Goal: Task Accomplishment & Management: Manage account settings

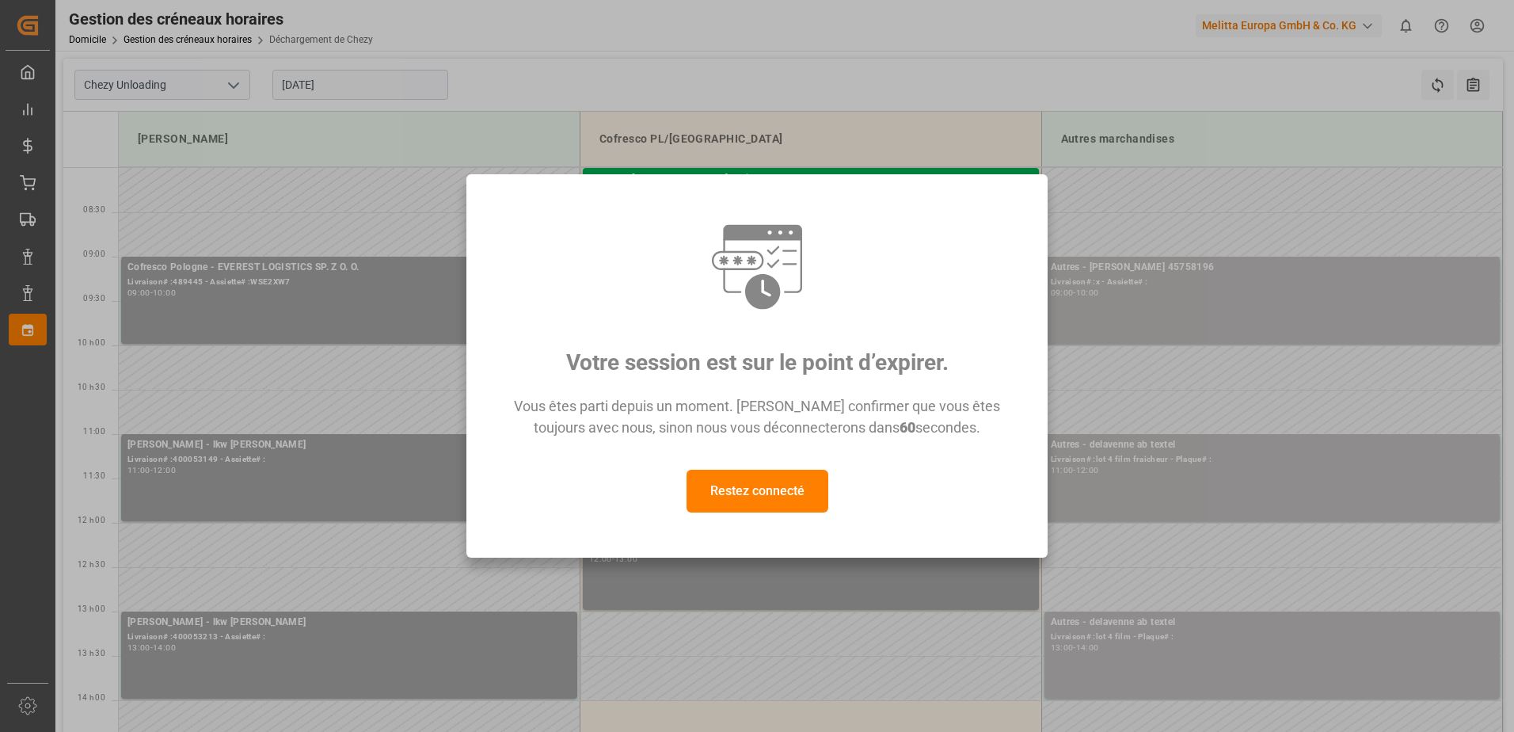
click at [770, 487] on button "Restez connecté" at bounding box center [758, 491] width 142 height 43
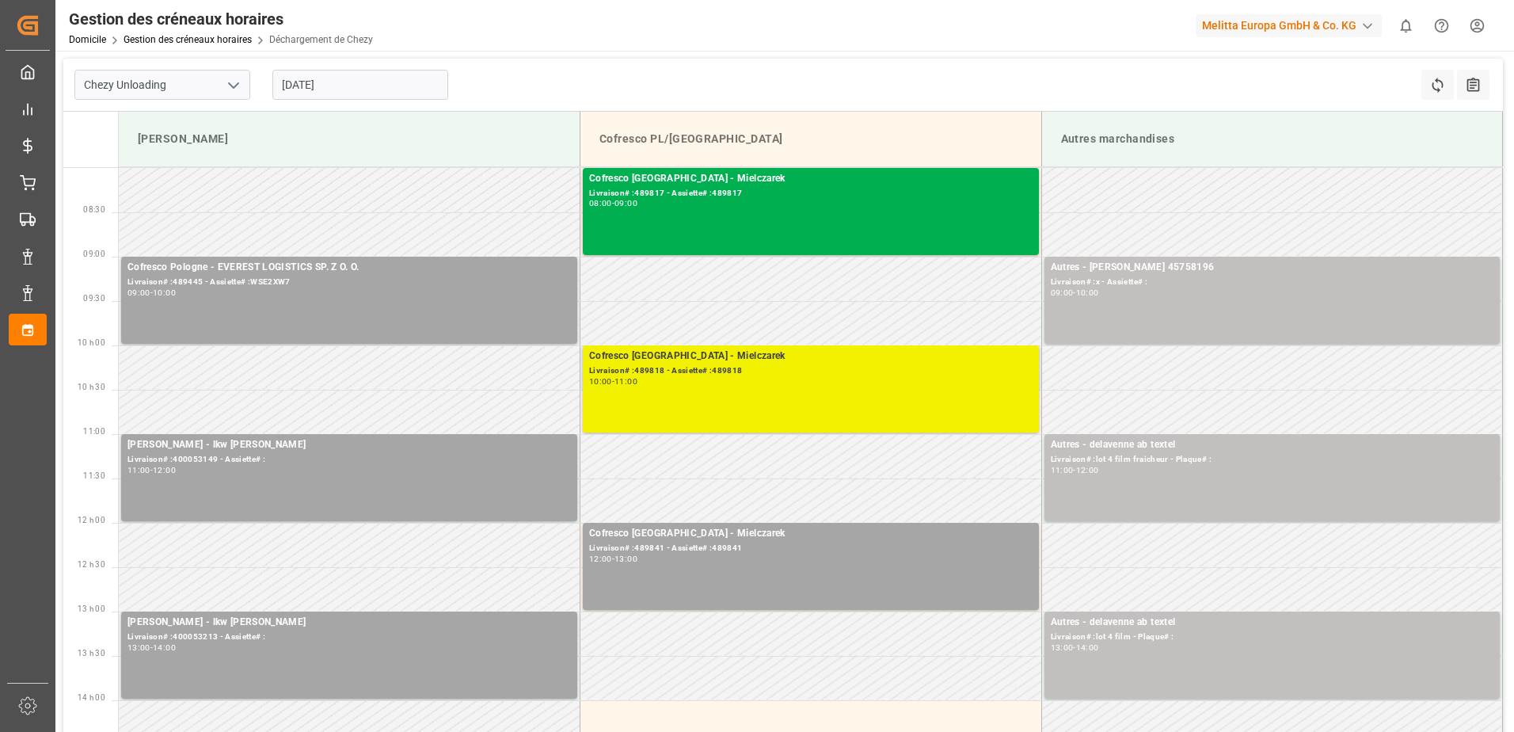
click at [774, 409] on div "Cofresco Pologne - Mielczarek Livraison# :489818 - Assiette# :489818 10:00 - 11…" at bounding box center [810, 388] width 443 height 81
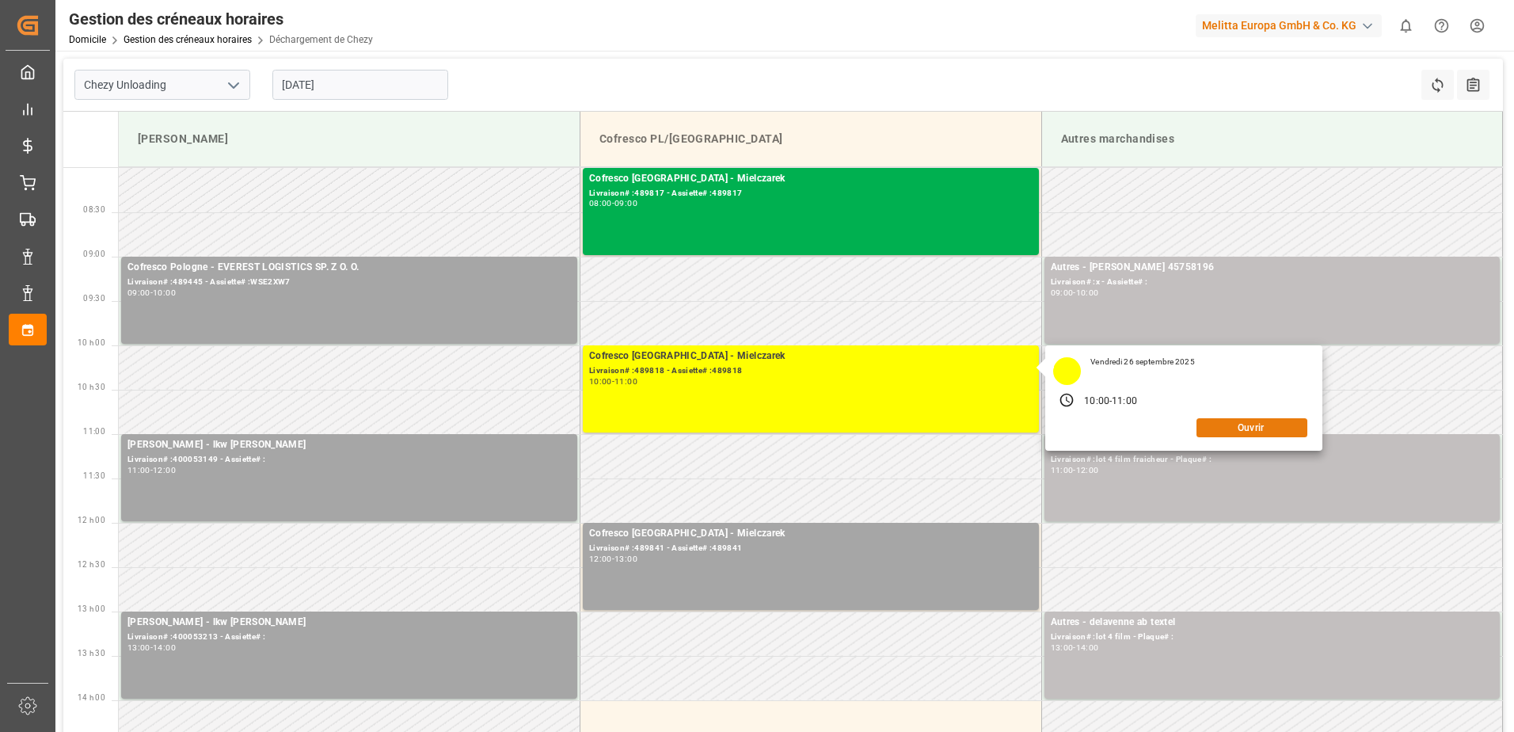
click at [1233, 432] on button "Ouvrir" at bounding box center [1251, 427] width 111 height 19
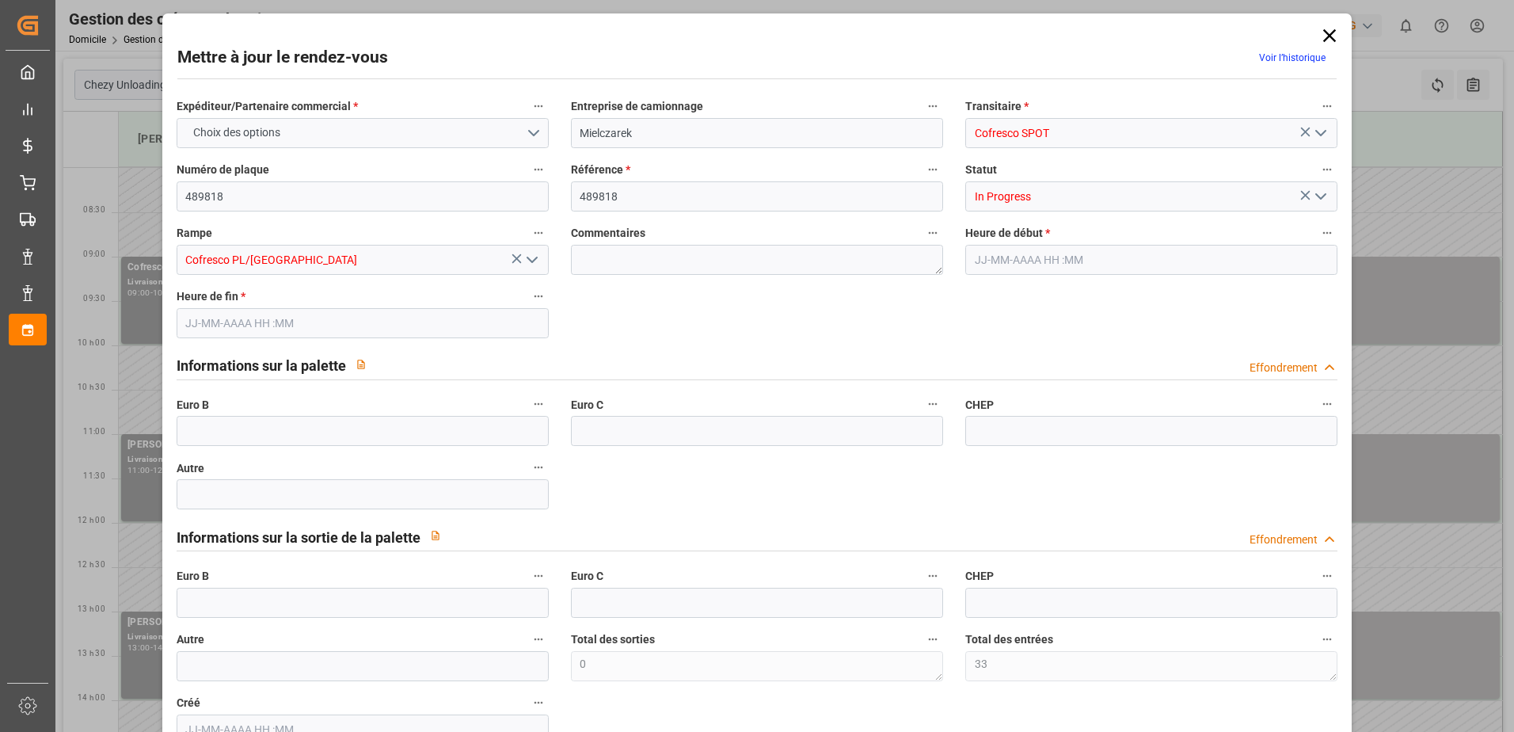
type input "33"
type input "0"
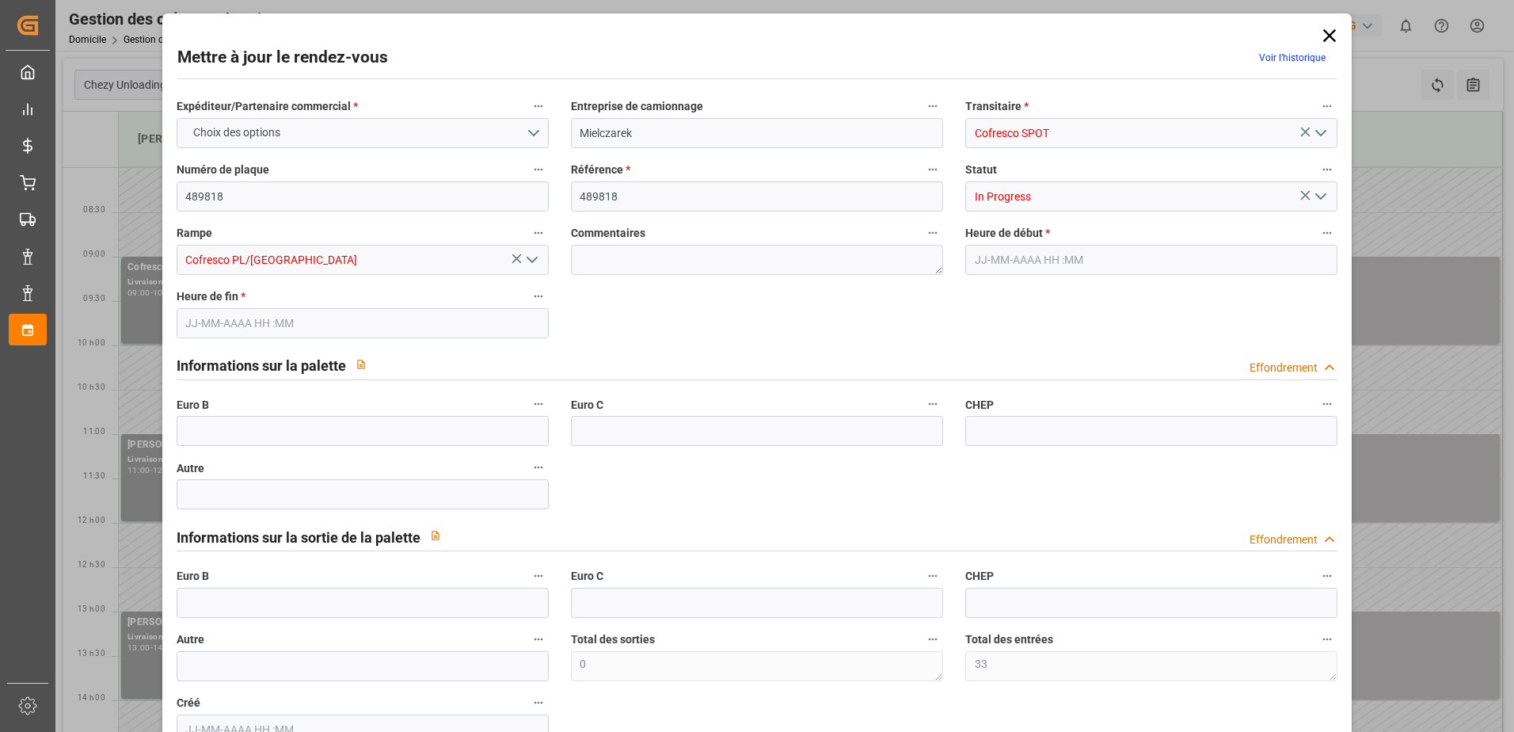
type input "0"
type input "[DATE] 10:00"
type input "[DATE] 11:00"
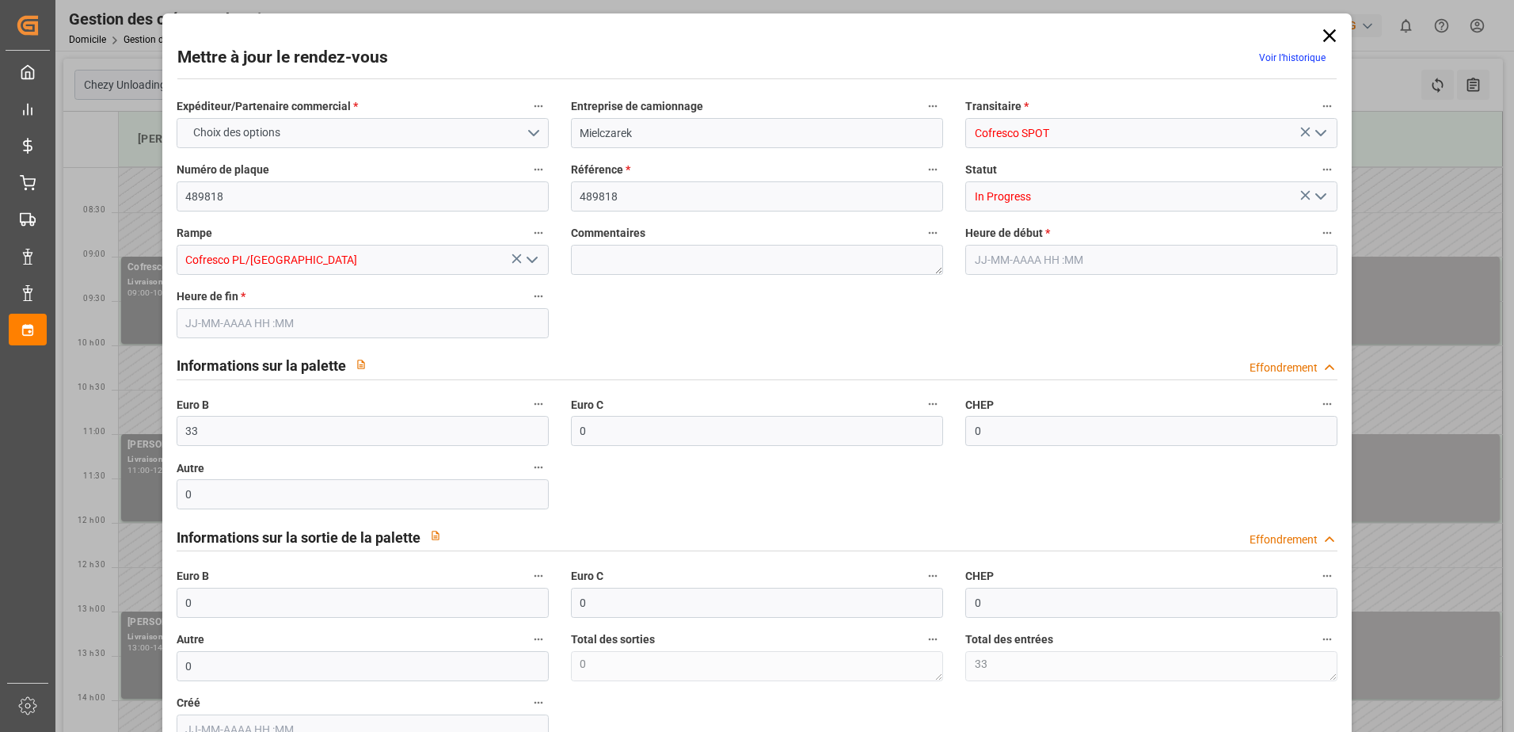
type input "[DATE] 12:21"
click at [1323, 195] on icon "Ouvrir le menu" at bounding box center [1320, 196] width 19 height 19
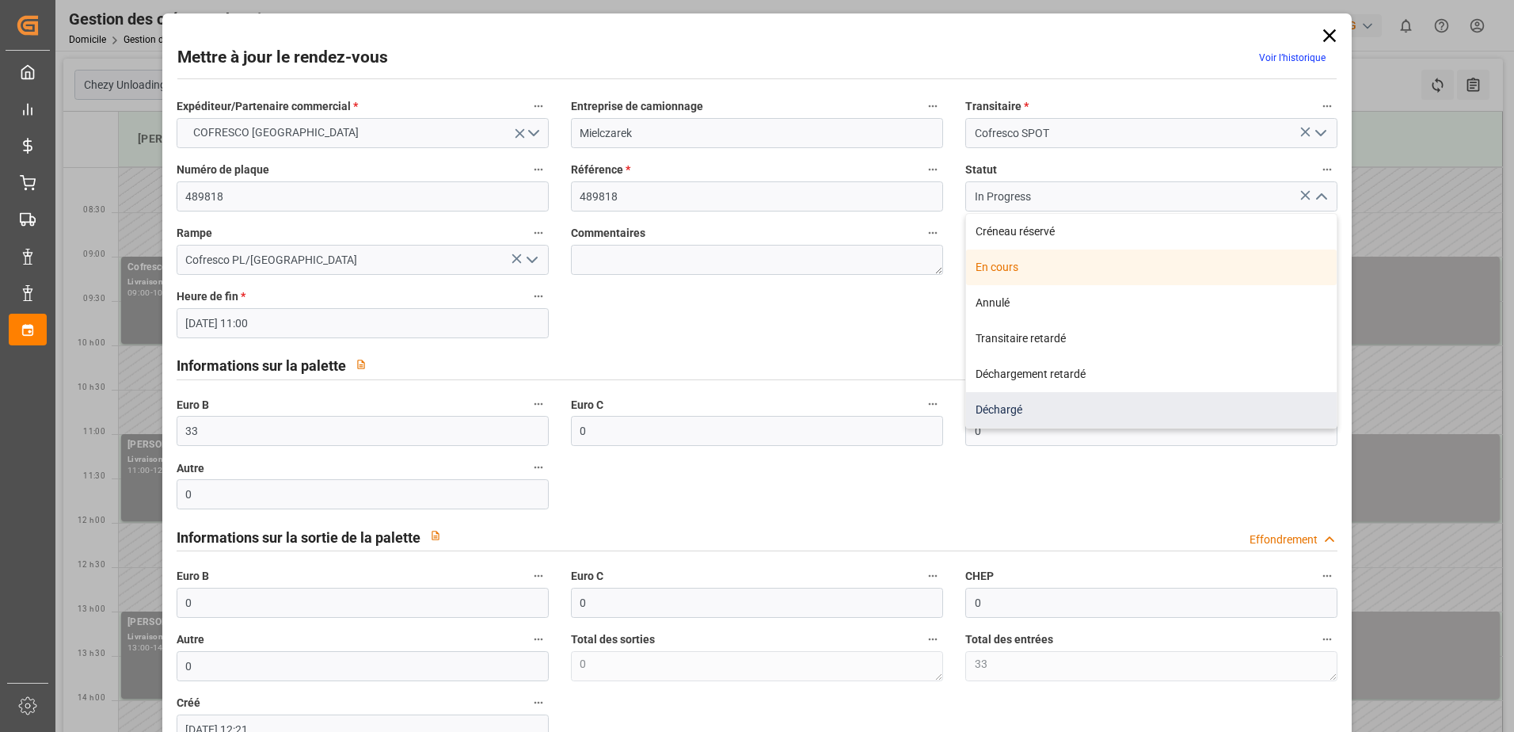
click at [1073, 409] on div "Déchargé" at bounding box center [1151, 410] width 371 height 36
type input "Unloaded"
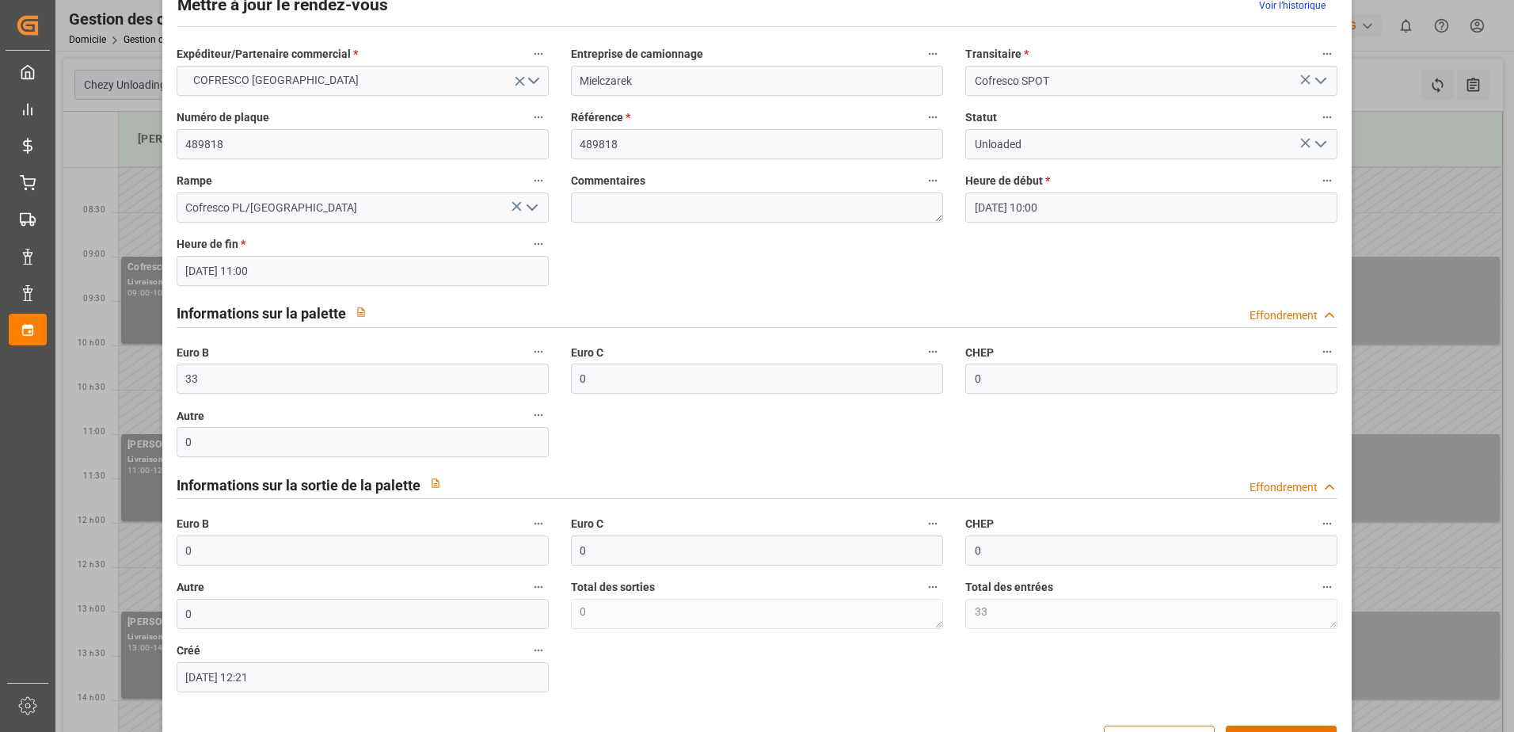
scroll to position [105, 0]
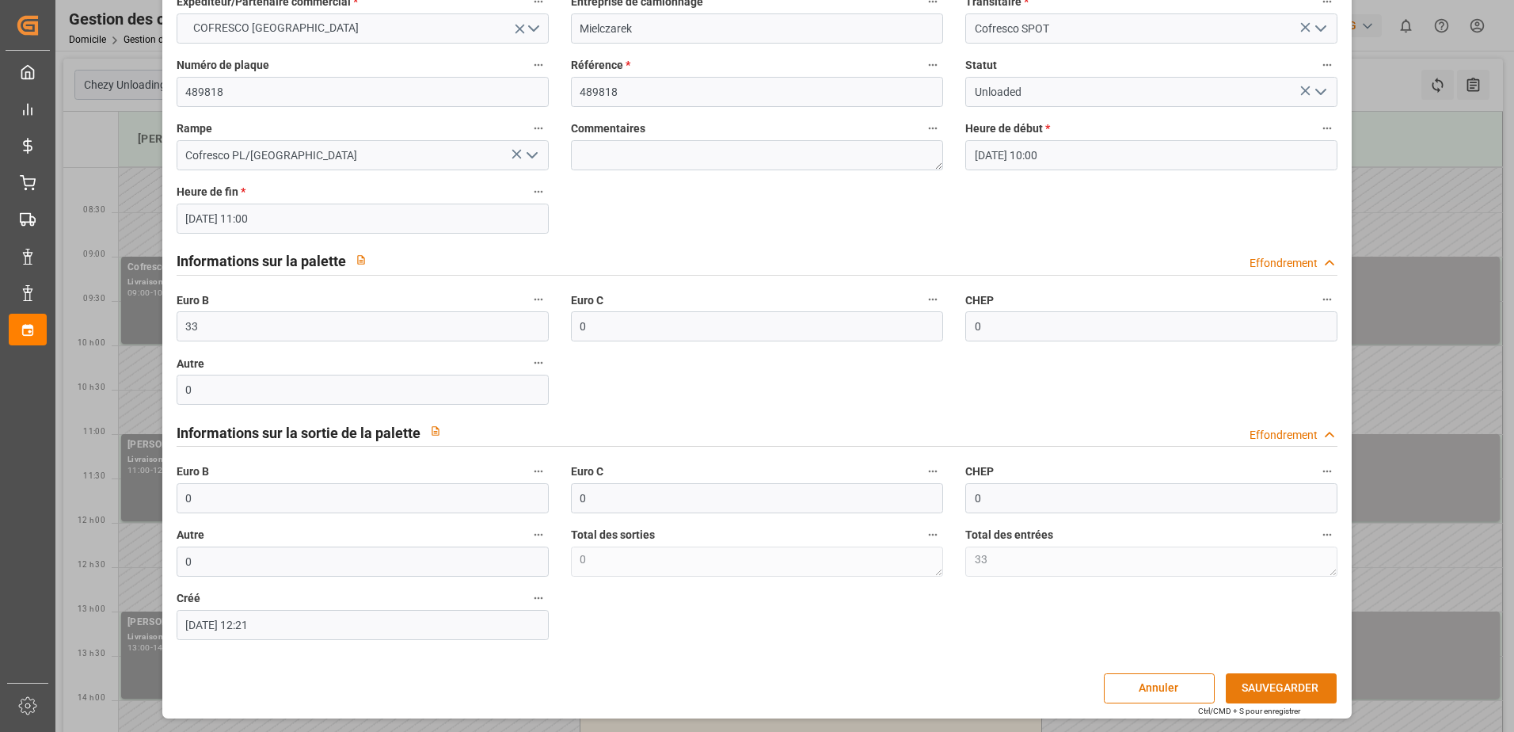
click at [1305, 680] on button "SAUVEGARDER" at bounding box center [1281, 688] width 111 height 30
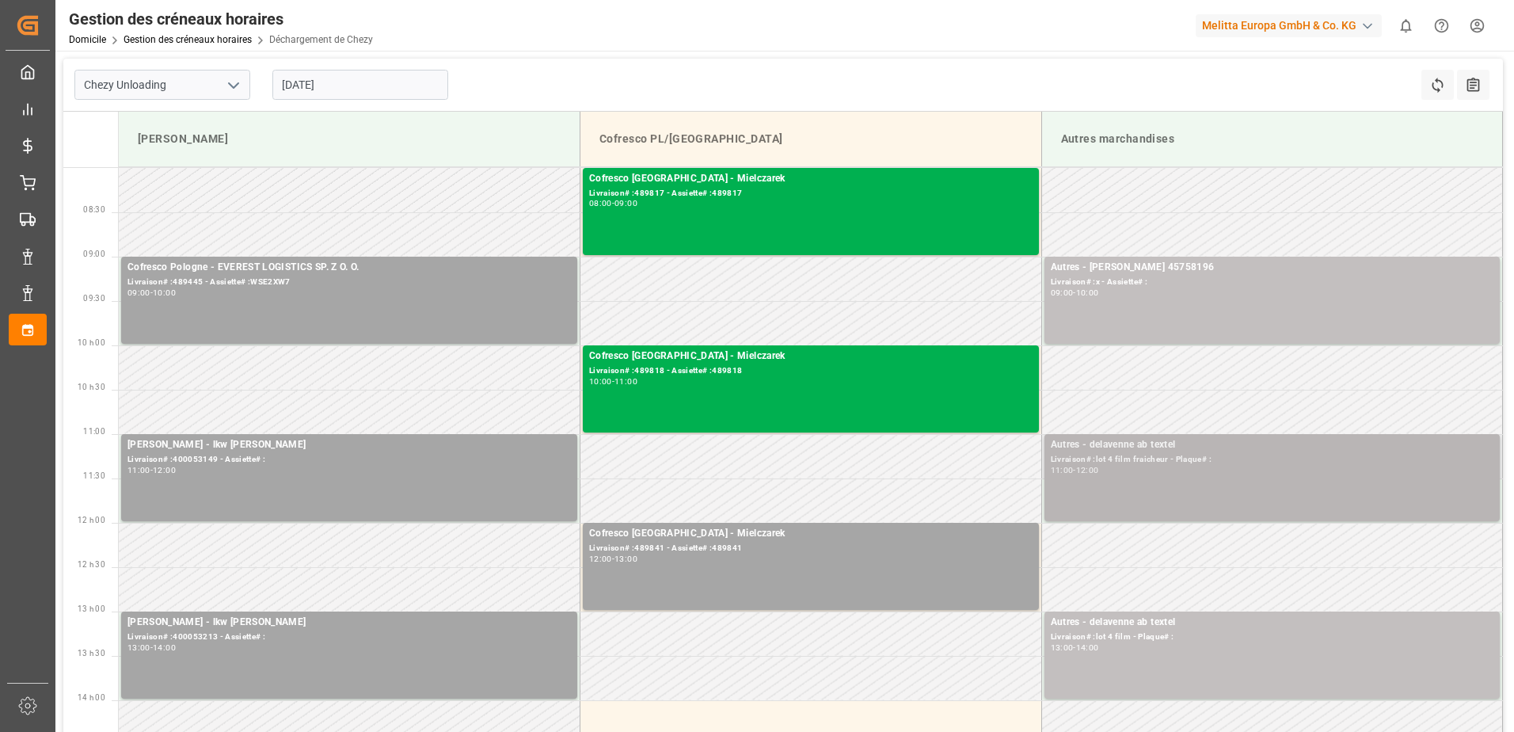
click at [1250, 503] on div "Autres - delavenne ab textel Livraison# :lot 4 film fraicheur - Plaque# : 11:00…" at bounding box center [1272, 477] width 443 height 81
click at [1249, 492] on div "Autres - delavenne ab textel Livraison# :lot 4 film fraicheur - Plaque# : 11:00…" at bounding box center [1272, 477] width 443 height 81
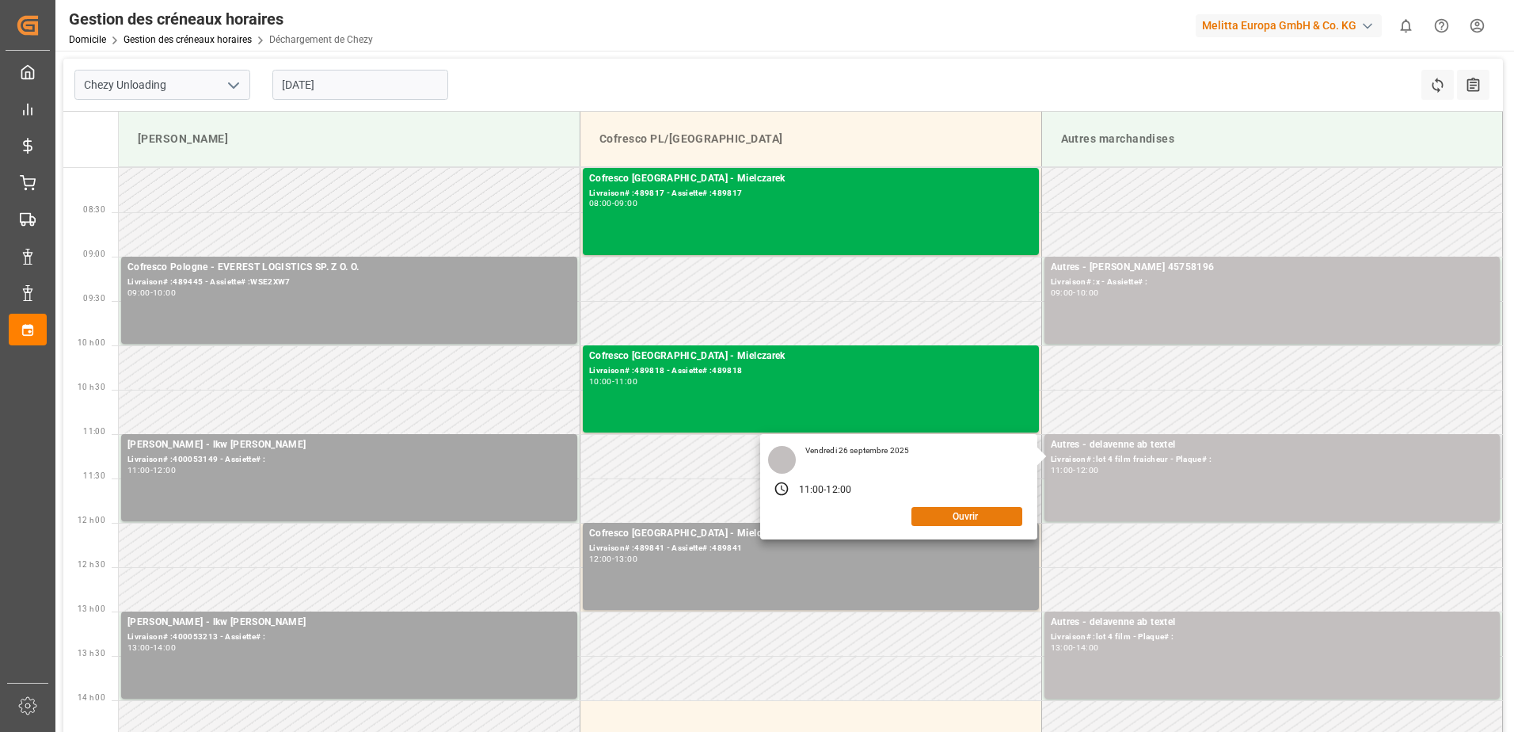
click at [965, 507] on button "Ouvrir" at bounding box center [966, 516] width 111 height 19
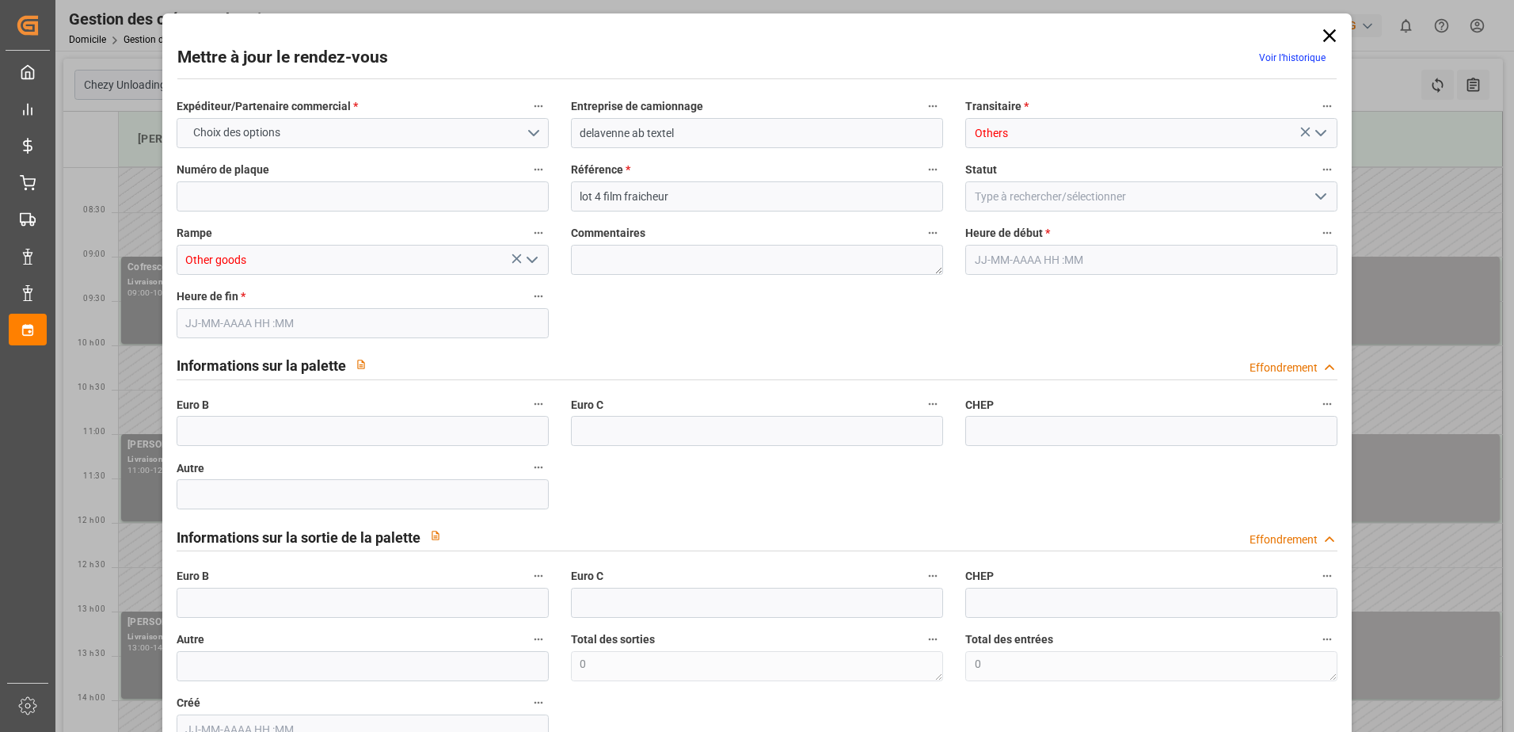
type input "0"
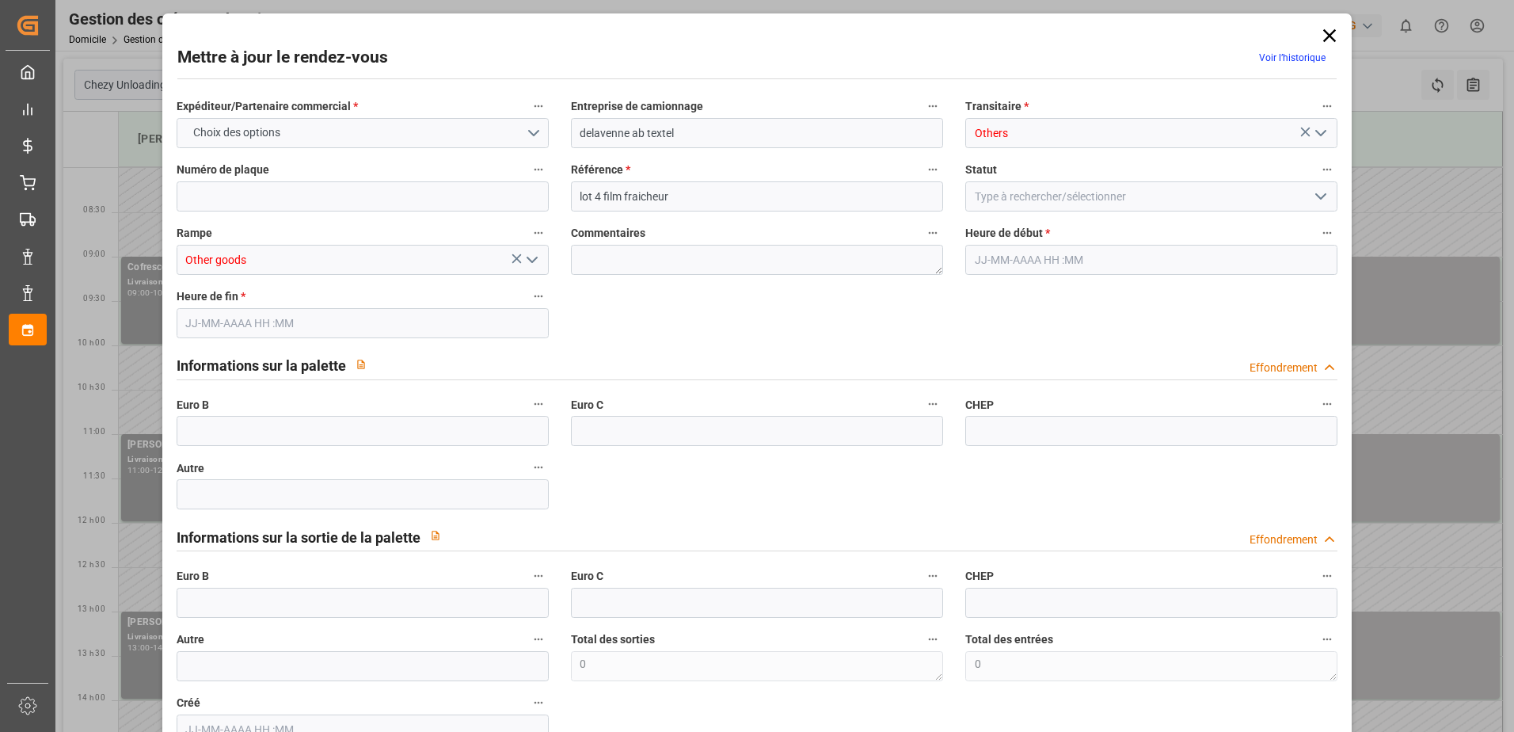
type input "0"
type input "[DATE] 11:00"
type input "[DATE] 12:00"
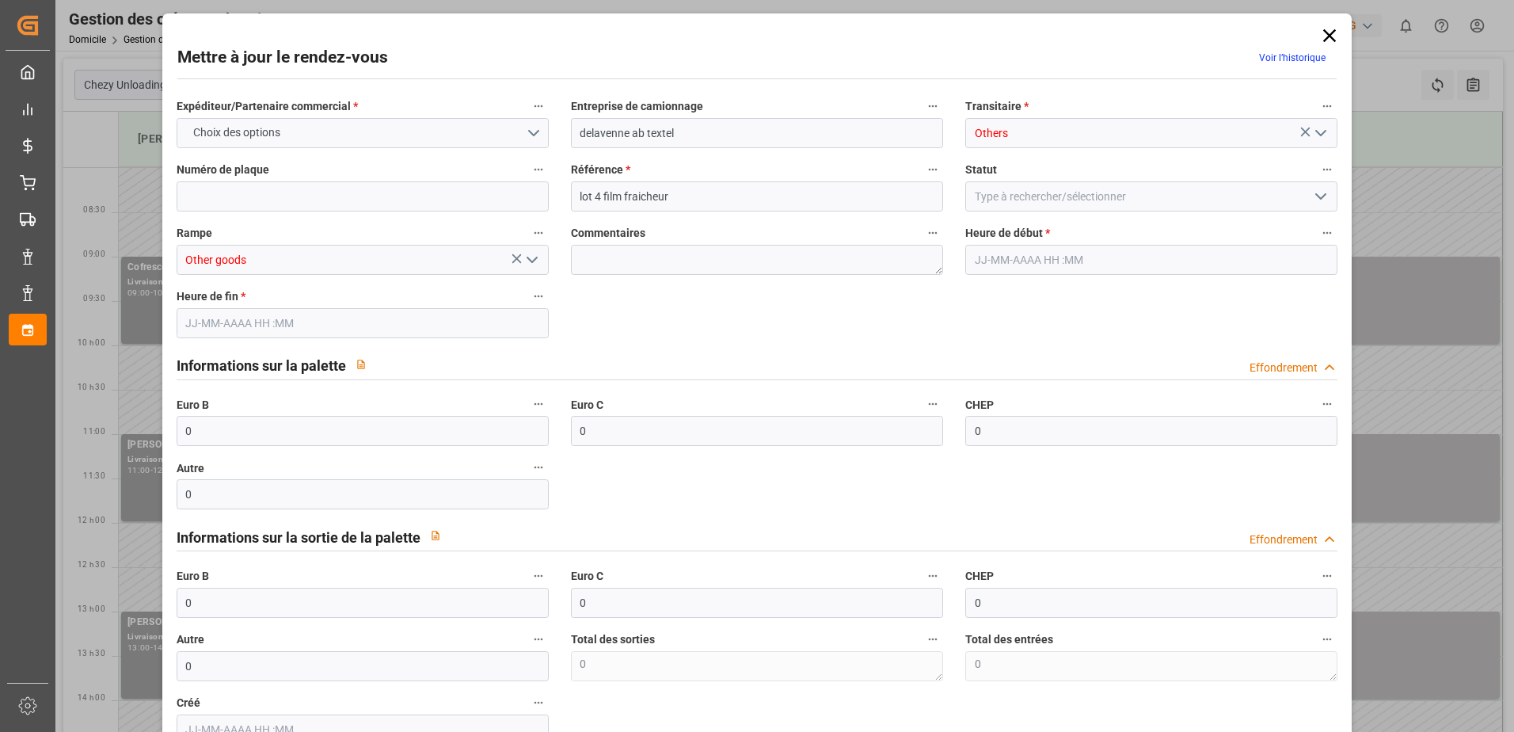
type input "[DATE] 05:57"
click at [676, 255] on textarea at bounding box center [757, 260] width 372 height 30
drag, startPoint x: 207, startPoint y: 433, endPoint x: 146, endPoint y: 433, distance: 61.0
click at [146, 433] on div "Mettre à jour le rendez-vous Voir l’historique Expéditeur/Partenaire commercial…" at bounding box center [757, 366] width 1514 height 732
type input "33"
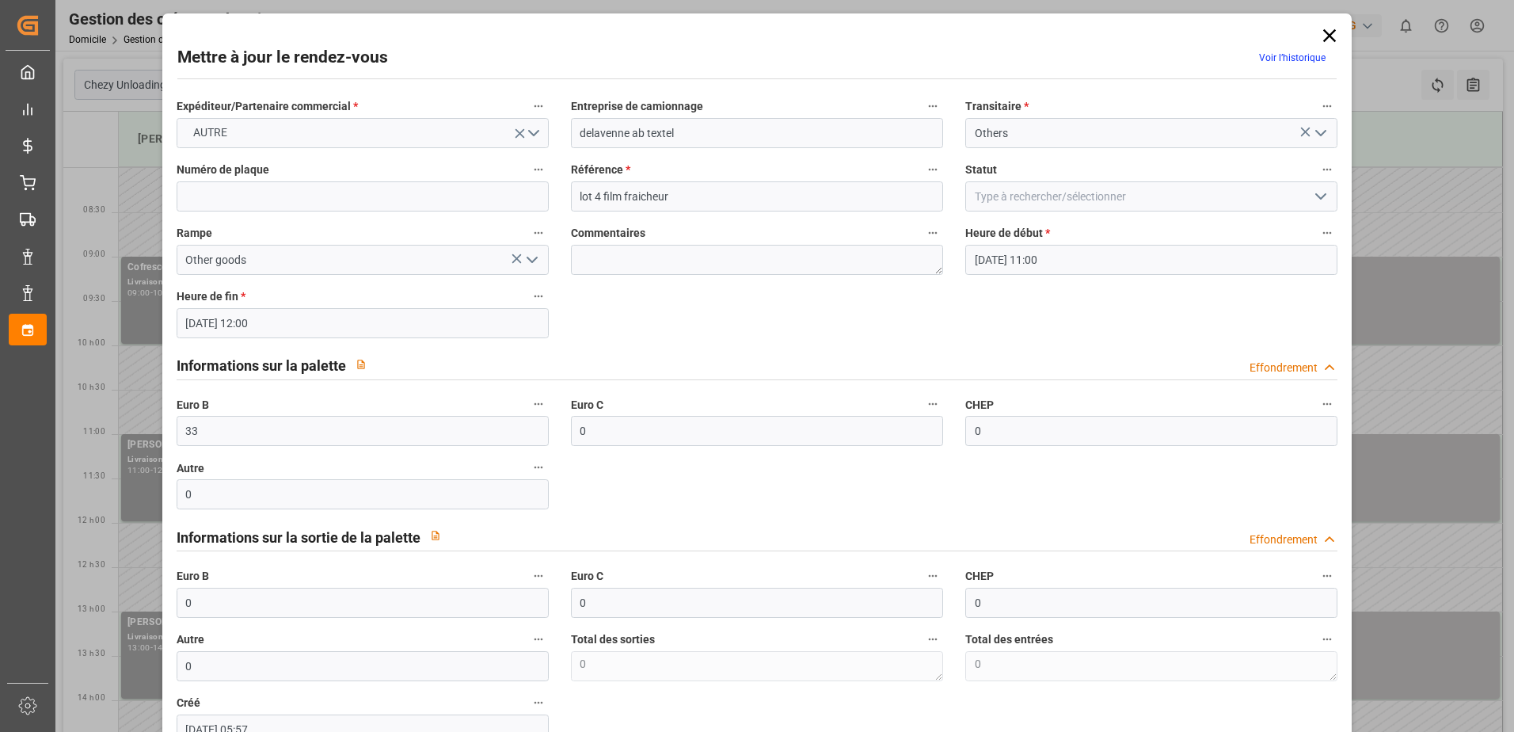
click at [1316, 196] on polyline "Ouvrir le menu" at bounding box center [1321, 196] width 10 height 5
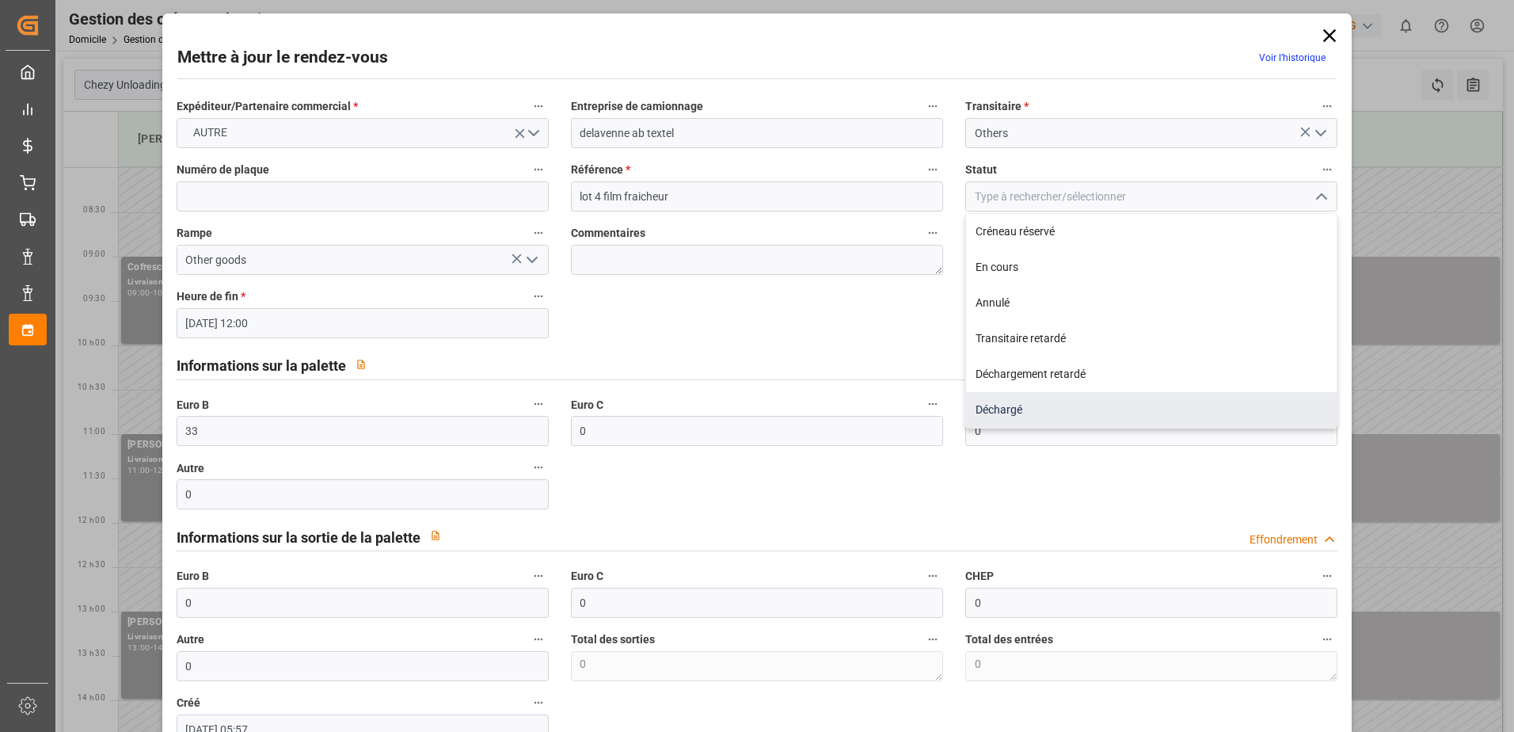
click at [1081, 413] on div "Déchargé" at bounding box center [1151, 410] width 371 height 36
type input "Unloaded"
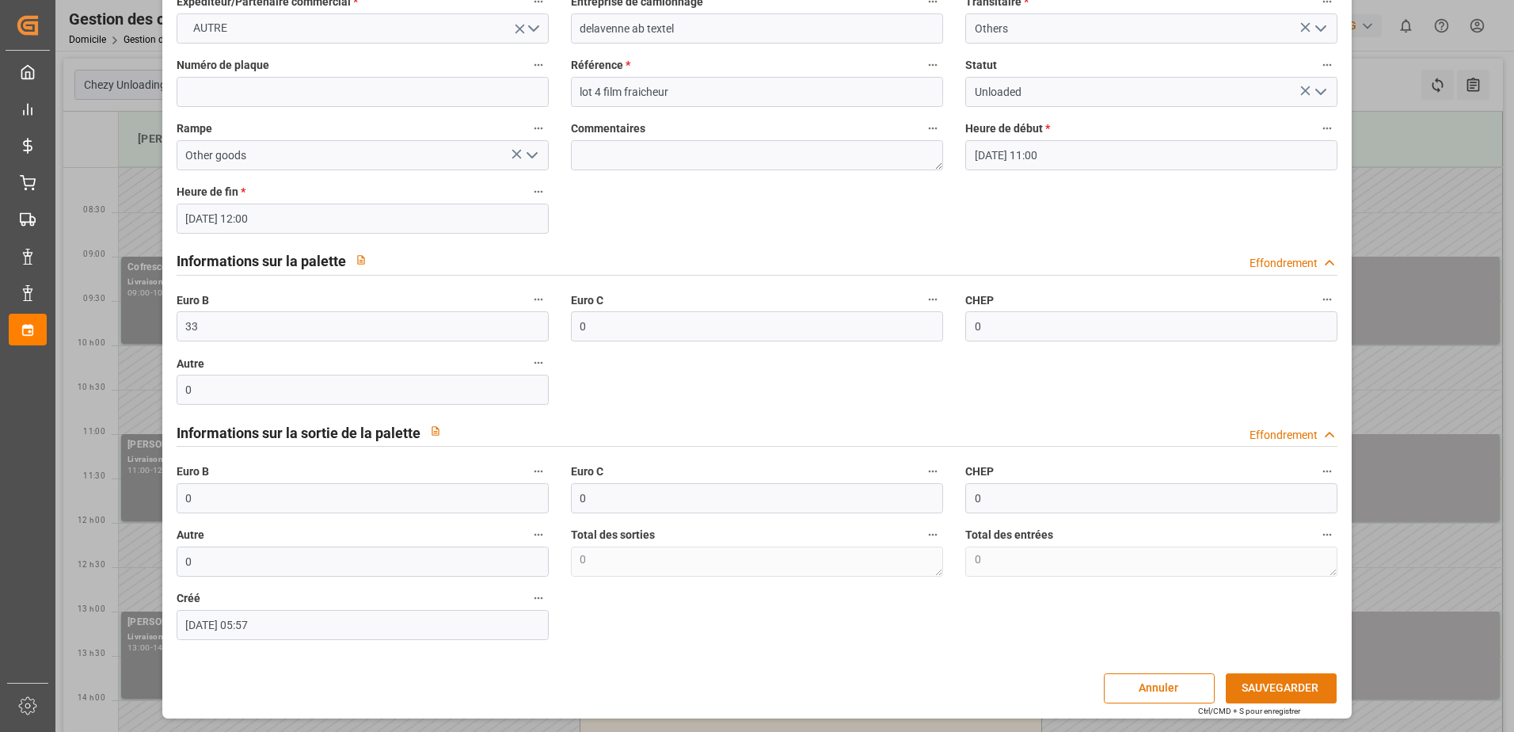
click at [1276, 687] on button "SAUVEGARDER" at bounding box center [1281, 688] width 111 height 30
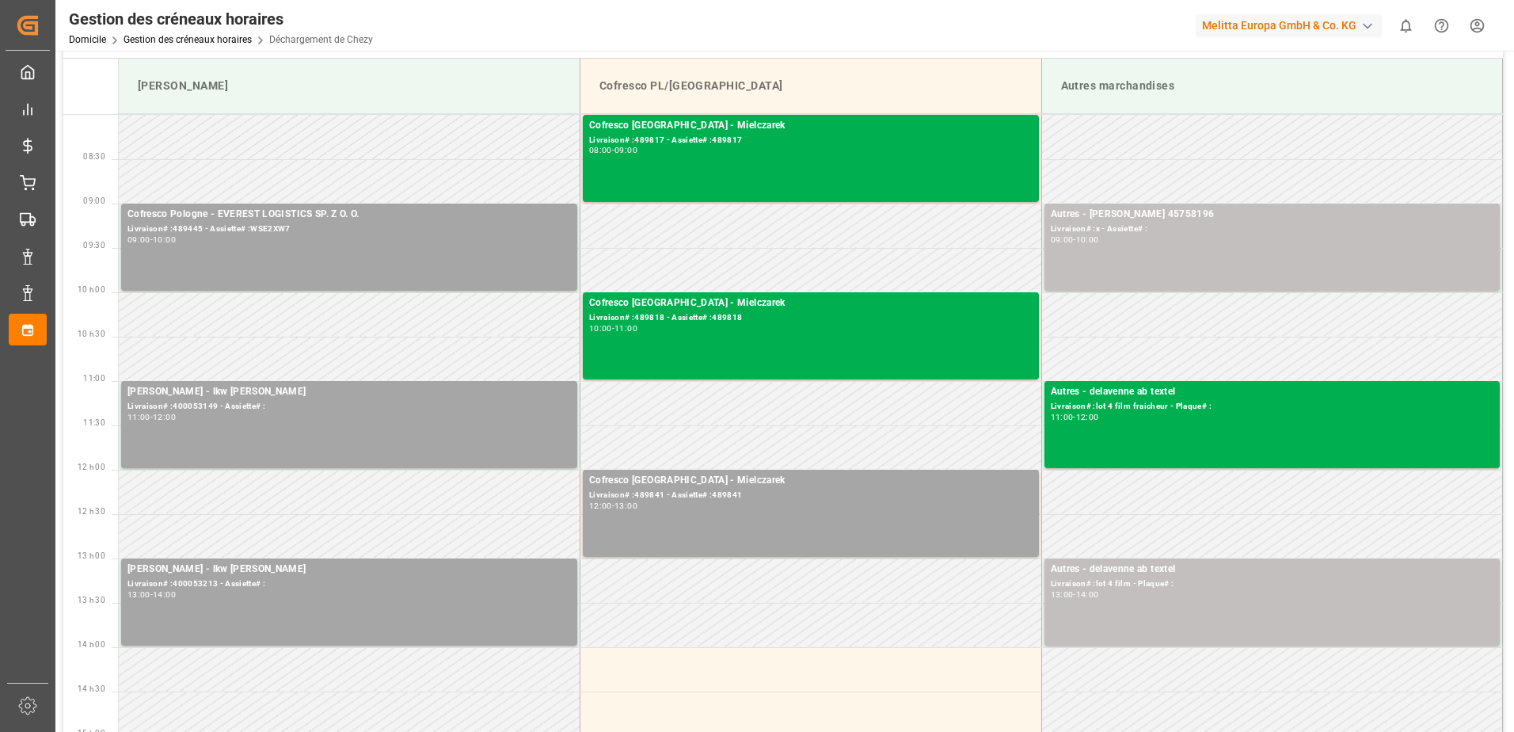
scroll to position [79, 0]
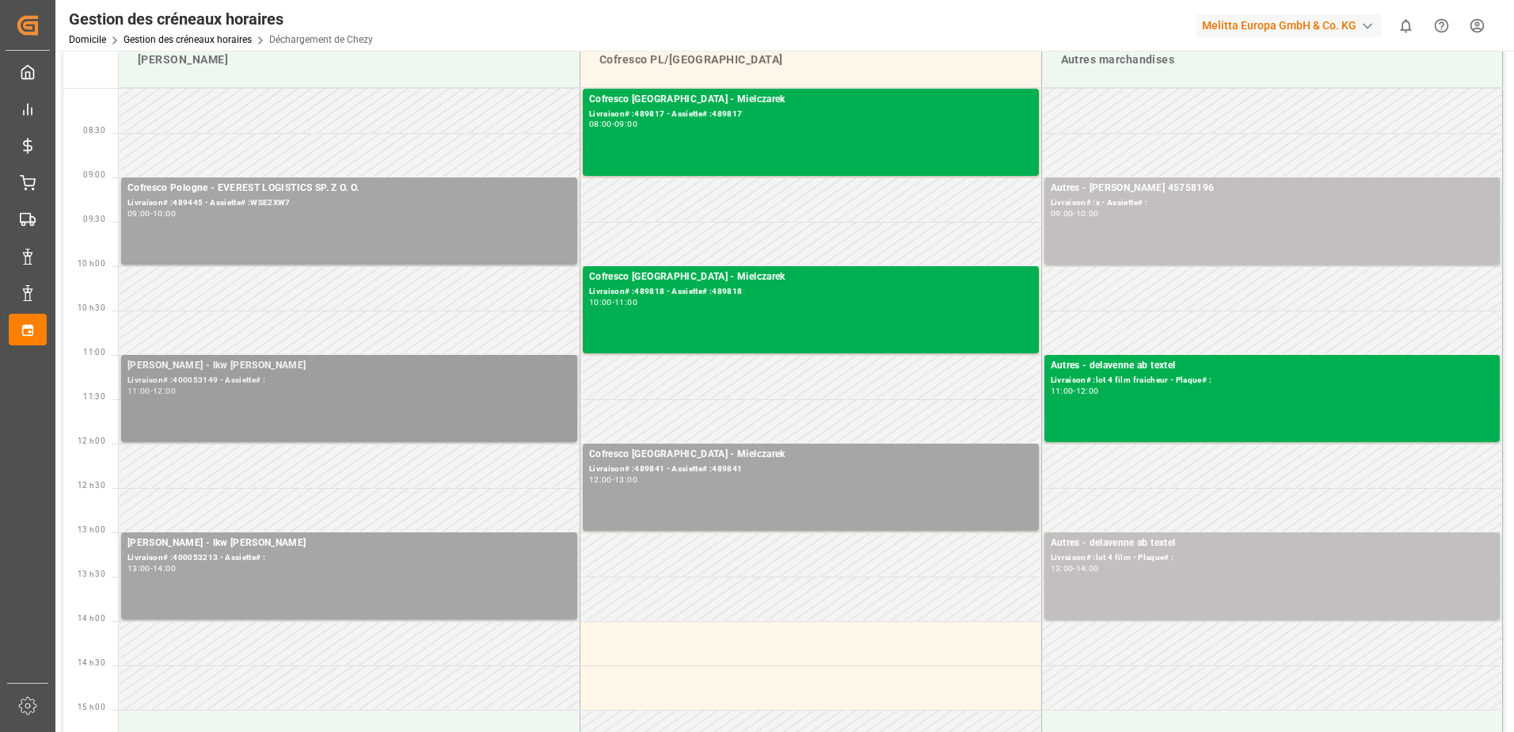
click at [424, 390] on div "11:00 - 12:00" at bounding box center [348, 391] width 443 height 9
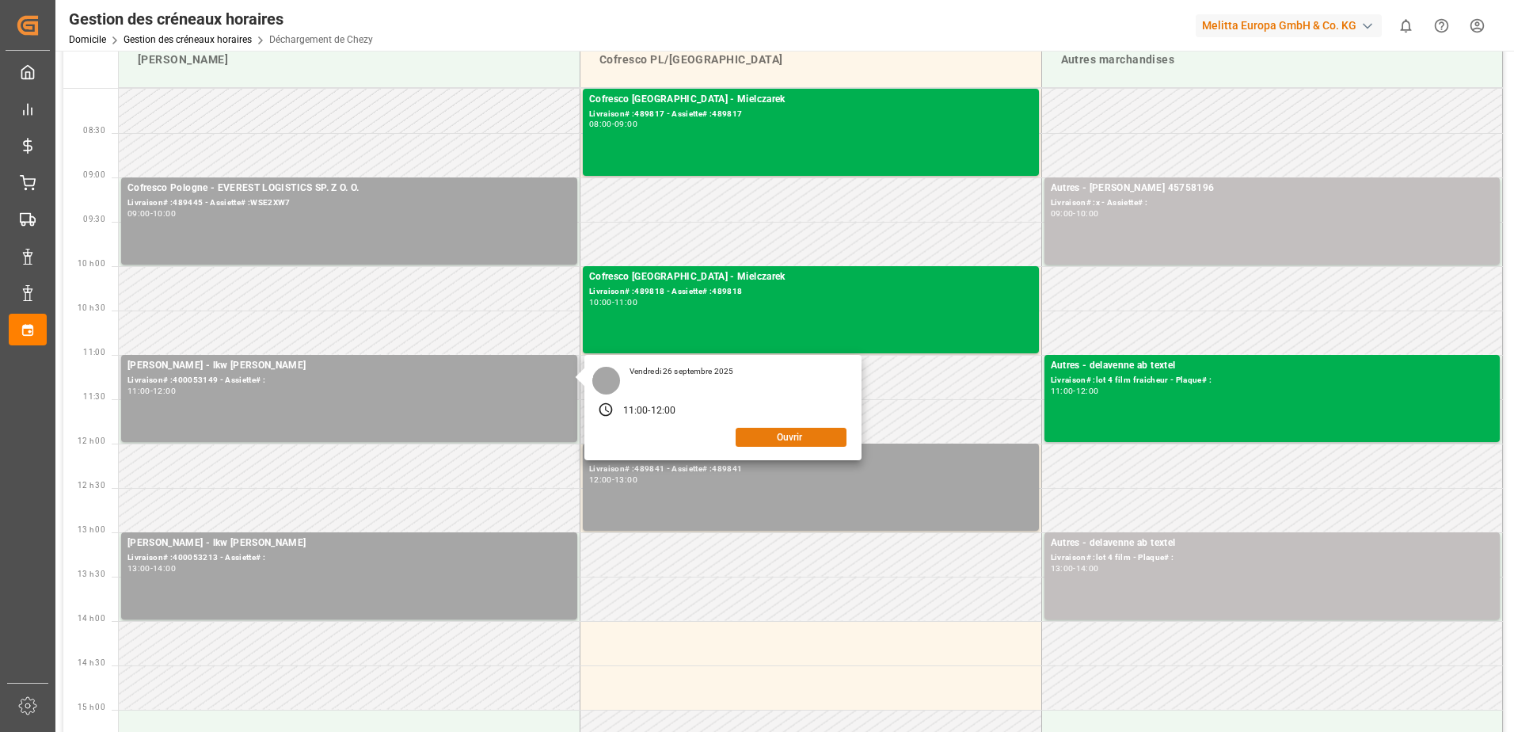
click at [793, 430] on button "Ouvrir" at bounding box center [791, 437] width 111 height 19
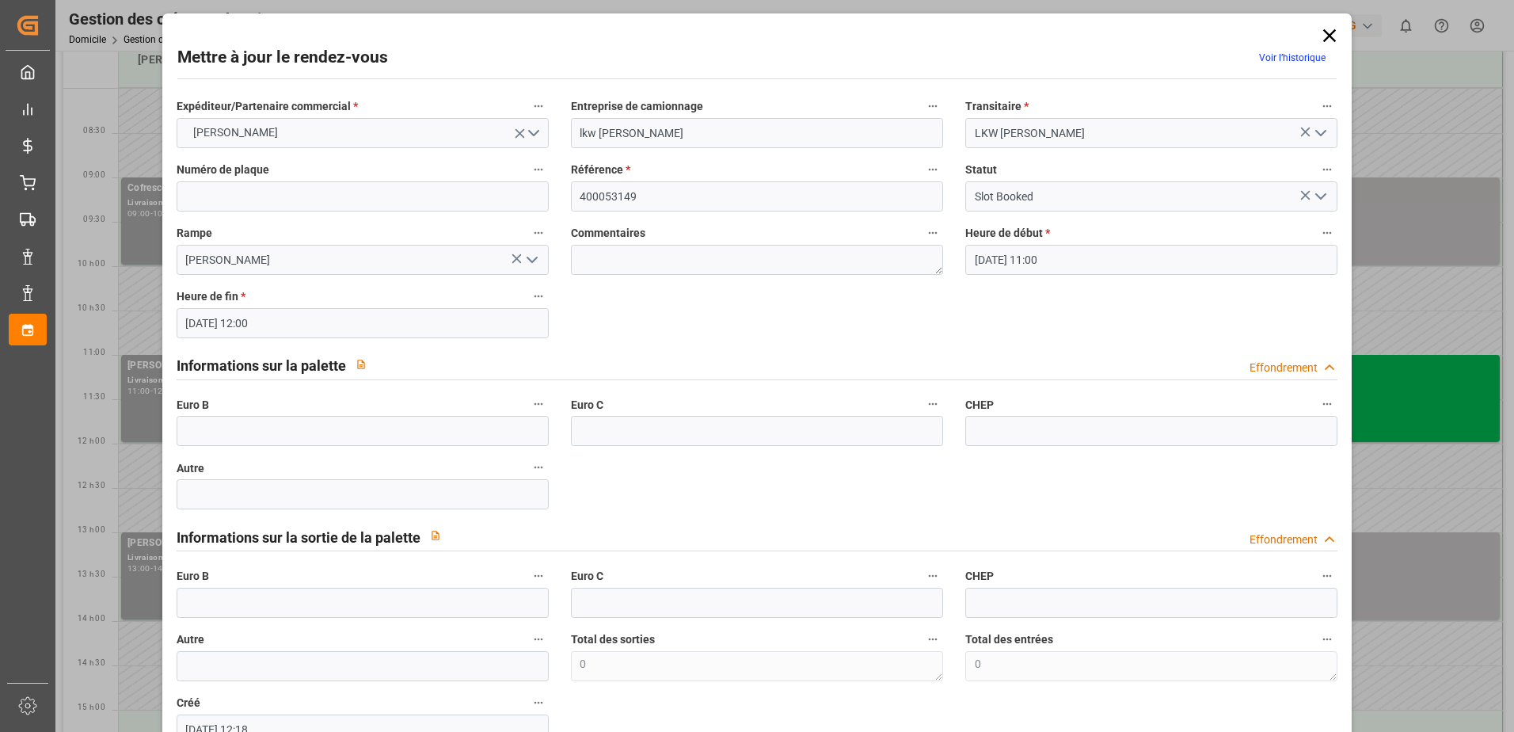
click at [1318, 198] on polyline "Ouvrir le menu" at bounding box center [1321, 196] width 10 height 5
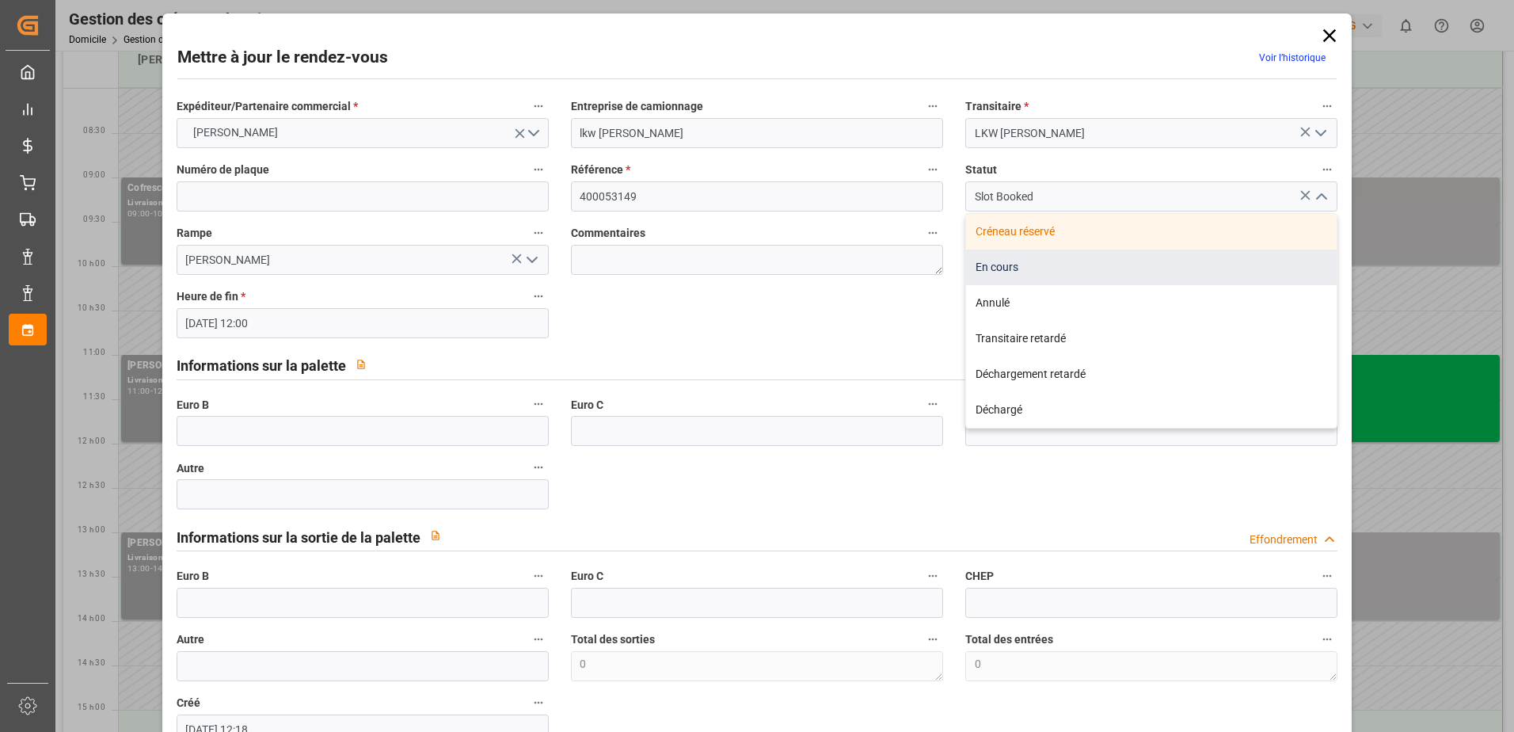
click at [1021, 264] on div "En cours" at bounding box center [1151, 267] width 371 height 36
type input "In Progress"
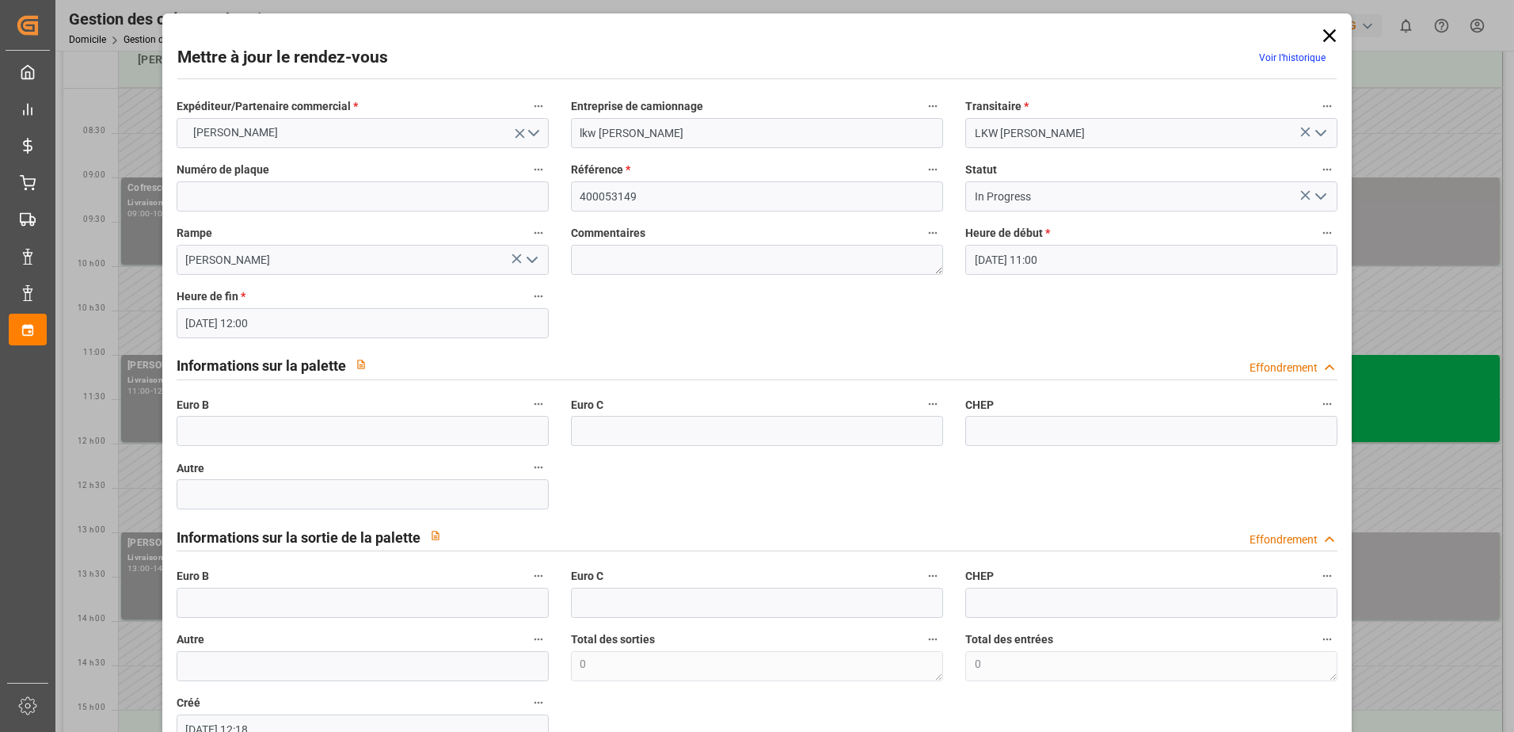
scroll to position [105, 0]
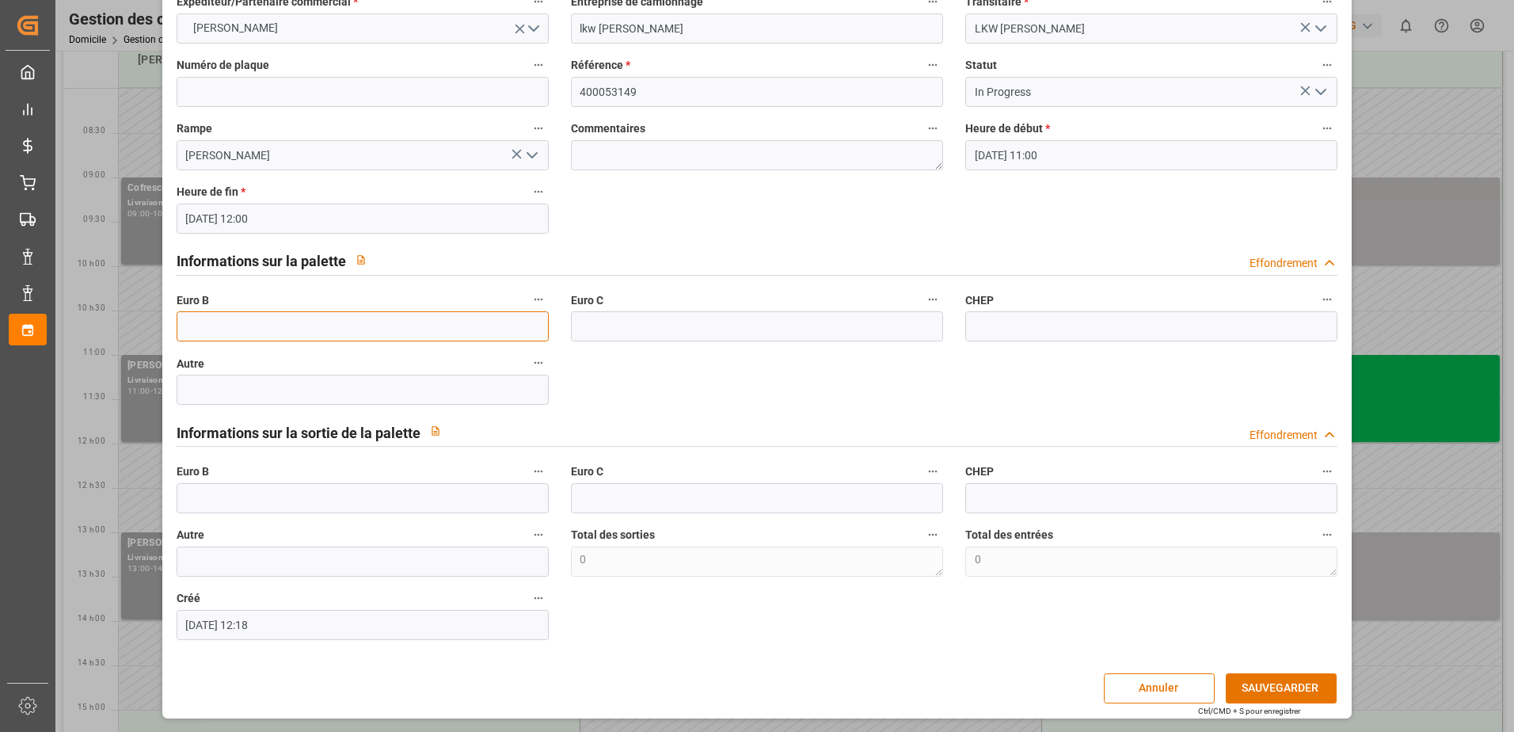
click at [276, 326] on input "text" at bounding box center [363, 326] width 372 height 30
type input "66"
click at [1325, 694] on button "SAUVEGARDER" at bounding box center [1281, 688] width 111 height 30
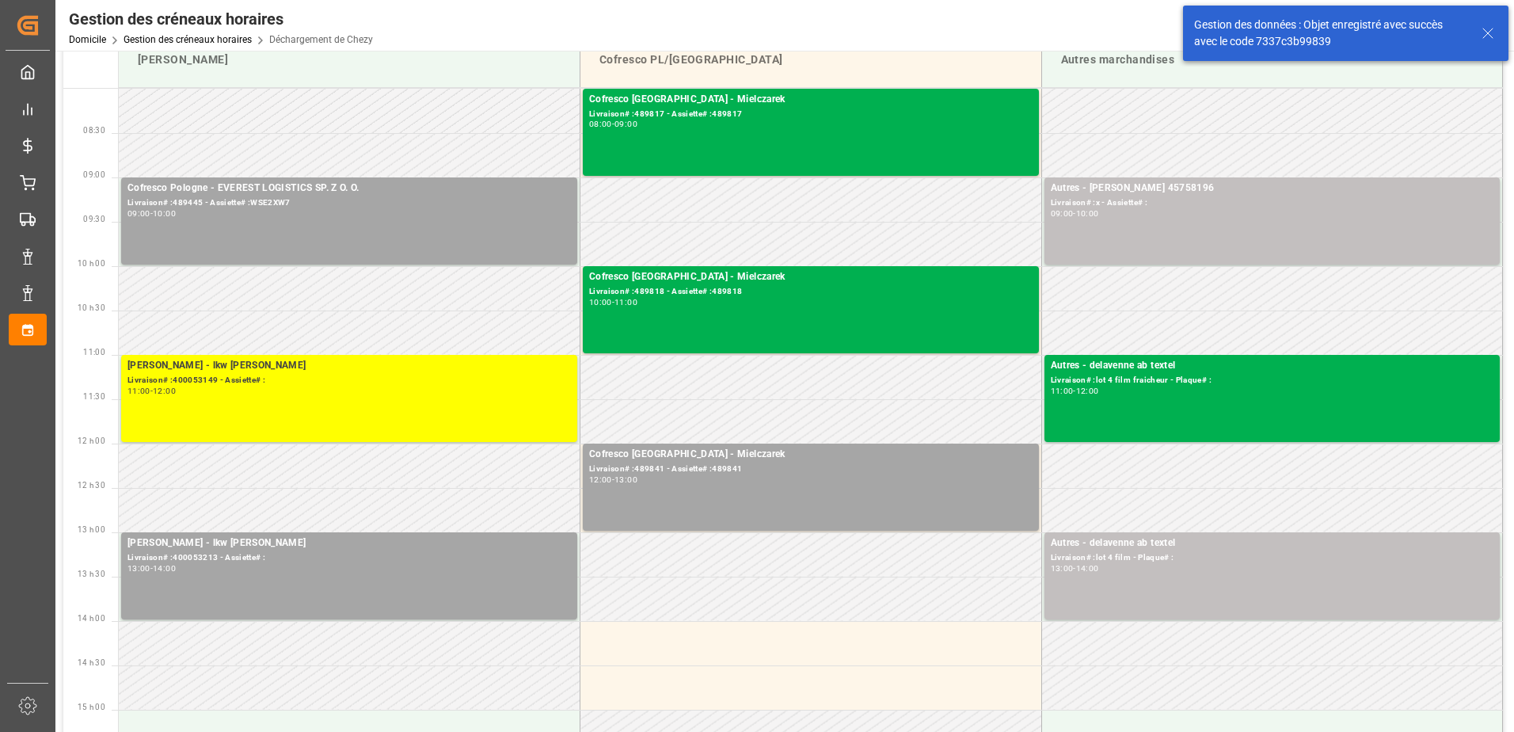
scroll to position [0, 0]
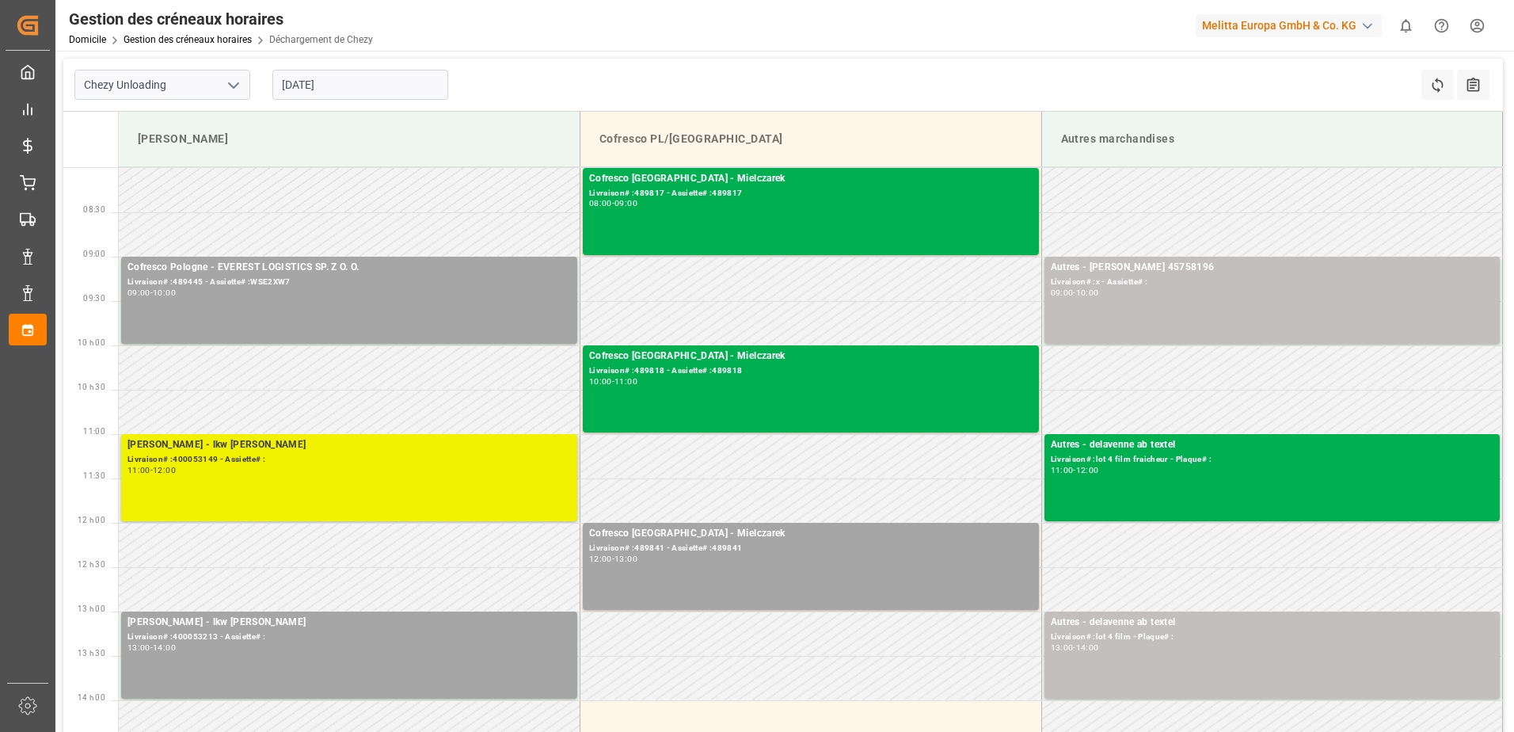
click at [397, 466] on div "11:00 - 12:00" at bounding box center [348, 470] width 443 height 9
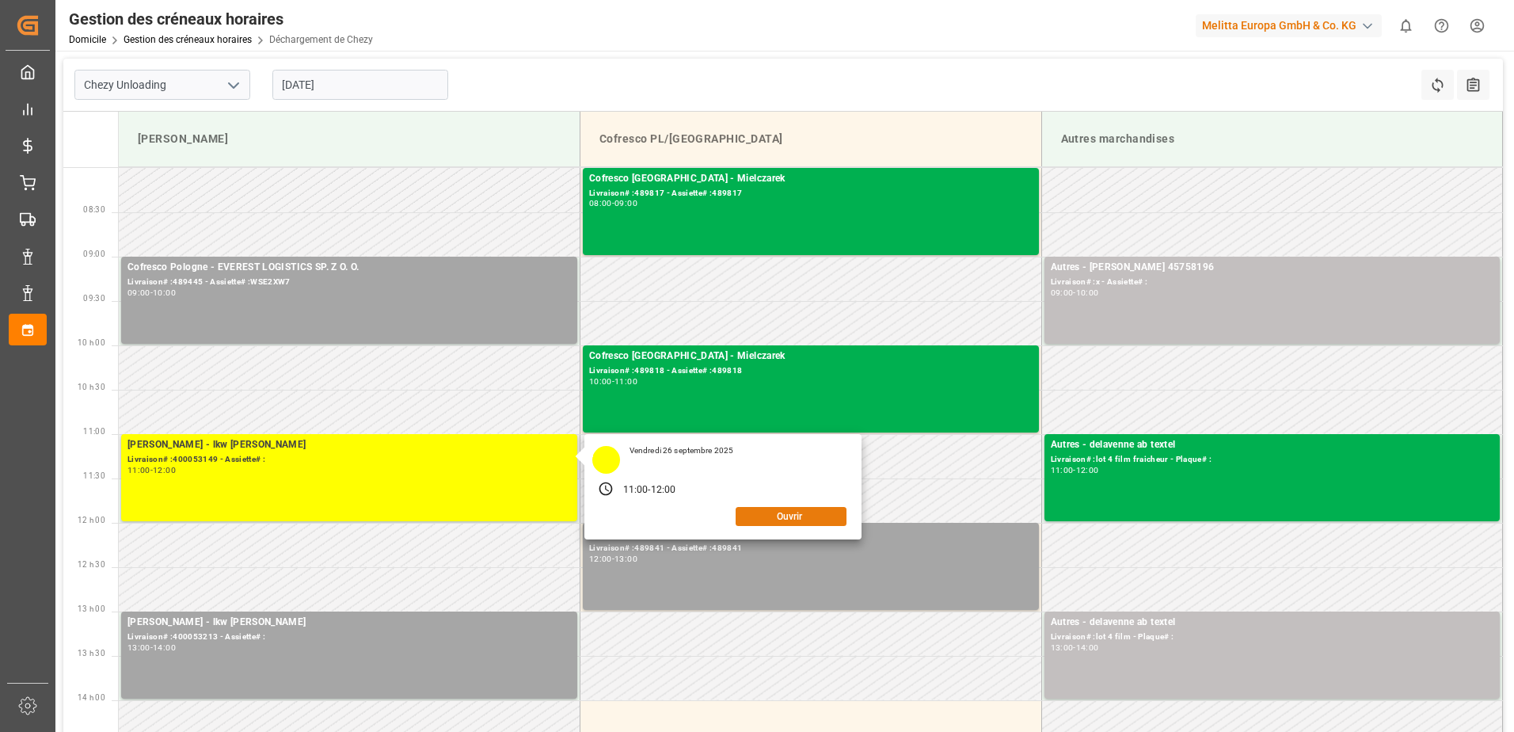
click at [770, 514] on button "Ouvrir" at bounding box center [791, 516] width 111 height 19
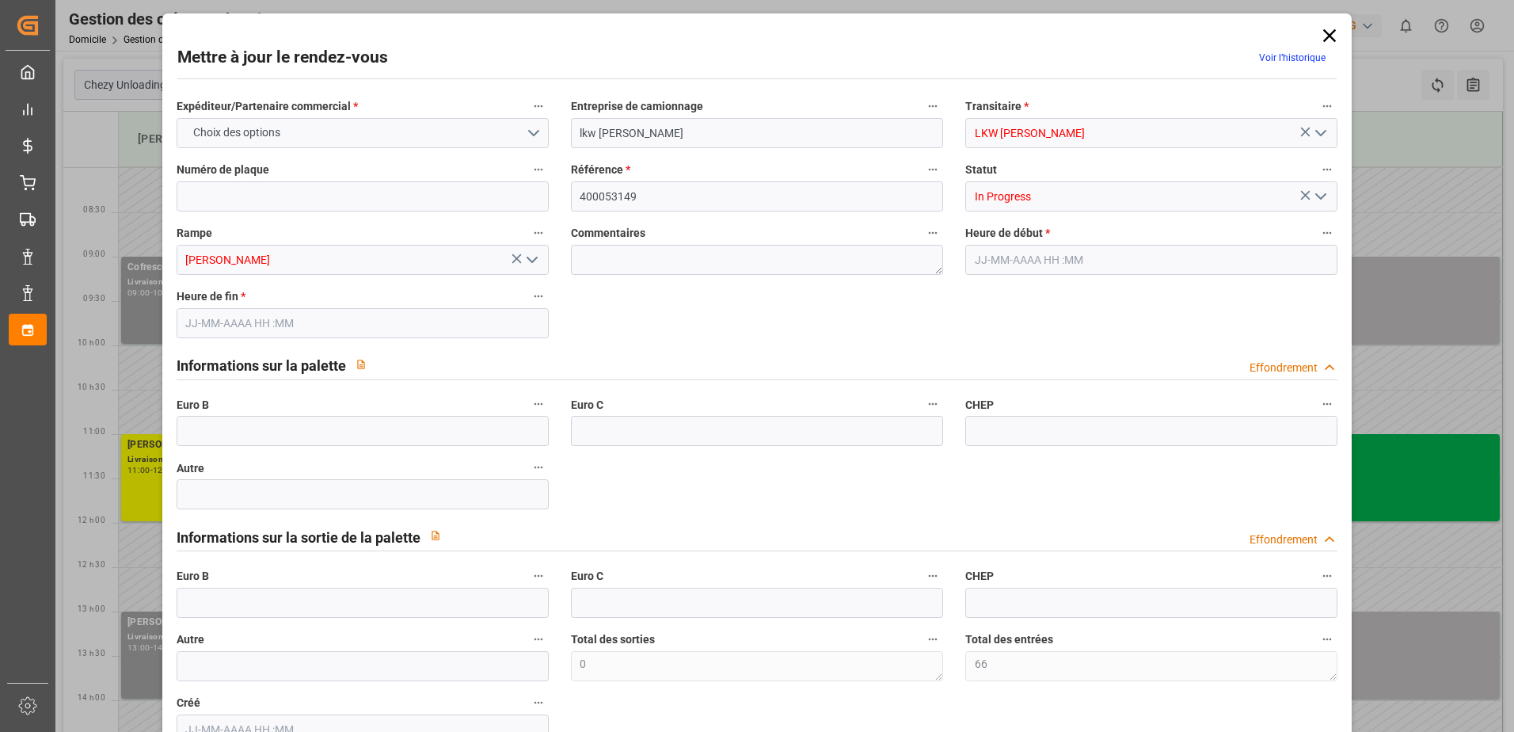
type input "66"
type input "[DATE] 11:00"
type input "[DATE] 12:00"
type input "[DATE] 12:18"
click at [1316, 203] on icon "Ouvrir le menu" at bounding box center [1320, 196] width 19 height 19
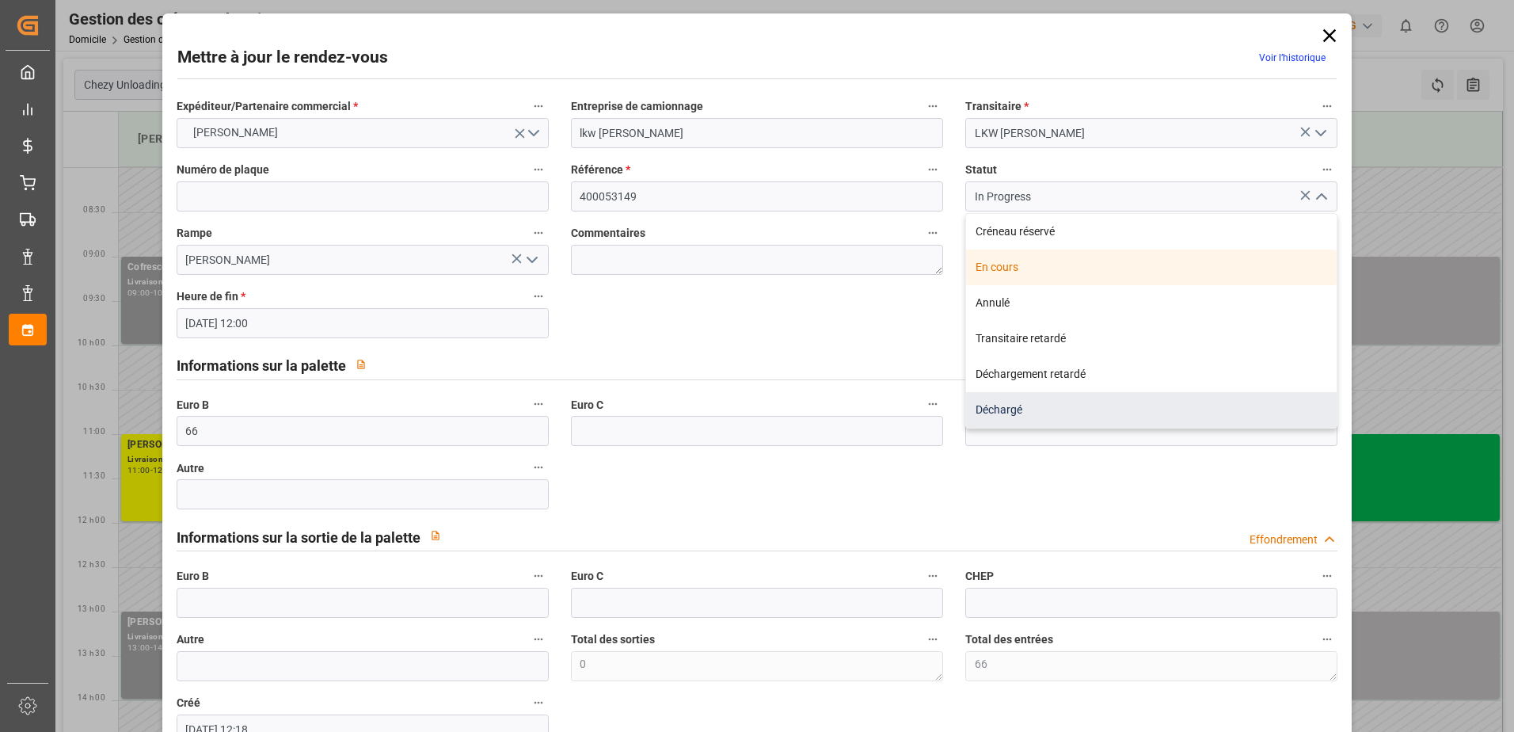
click at [1088, 405] on div "Déchargé" at bounding box center [1151, 410] width 371 height 36
type input "Unloaded"
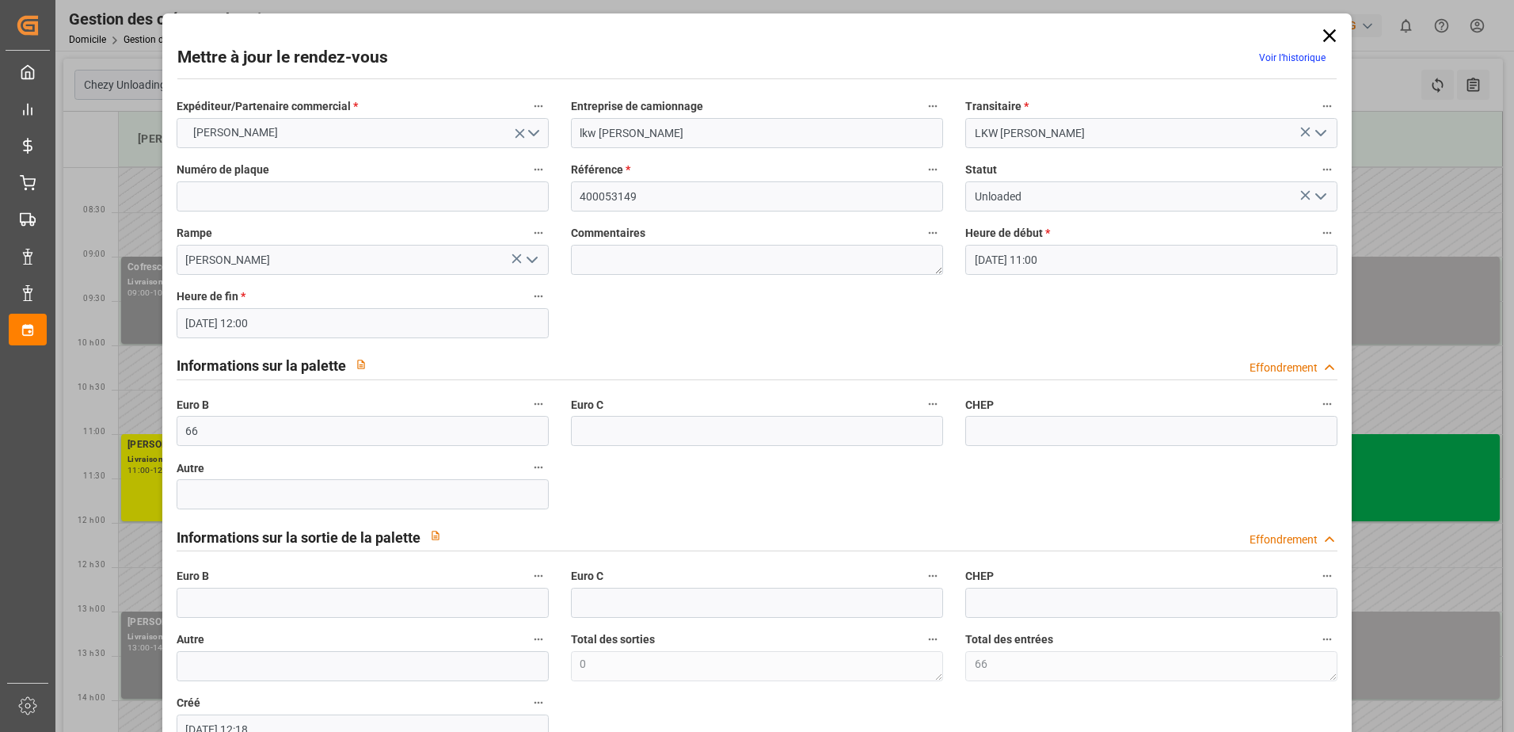
scroll to position [105, 0]
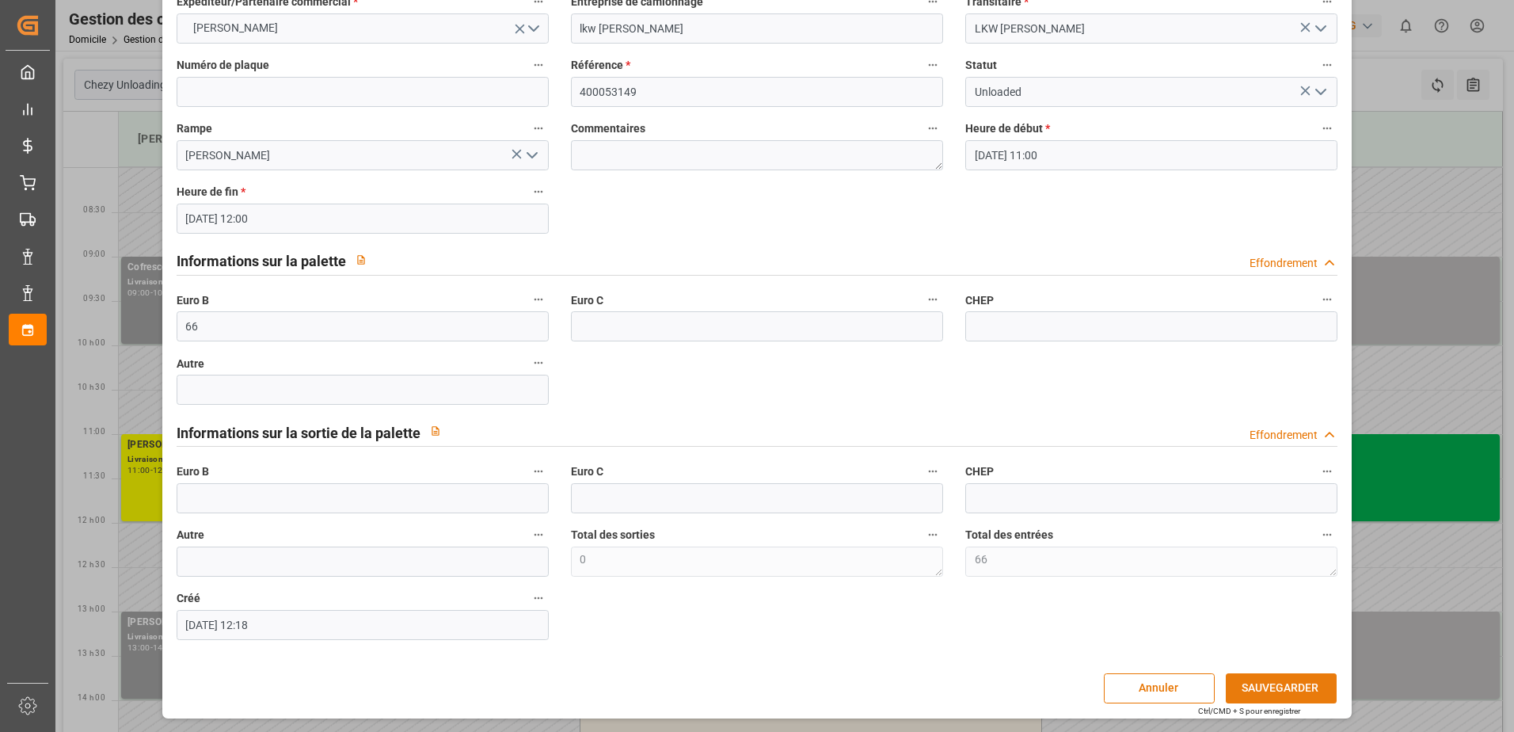
click at [1257, 683] on button "SAUVEGARDER" at bounding box center [1281, 688] width 111 height 30
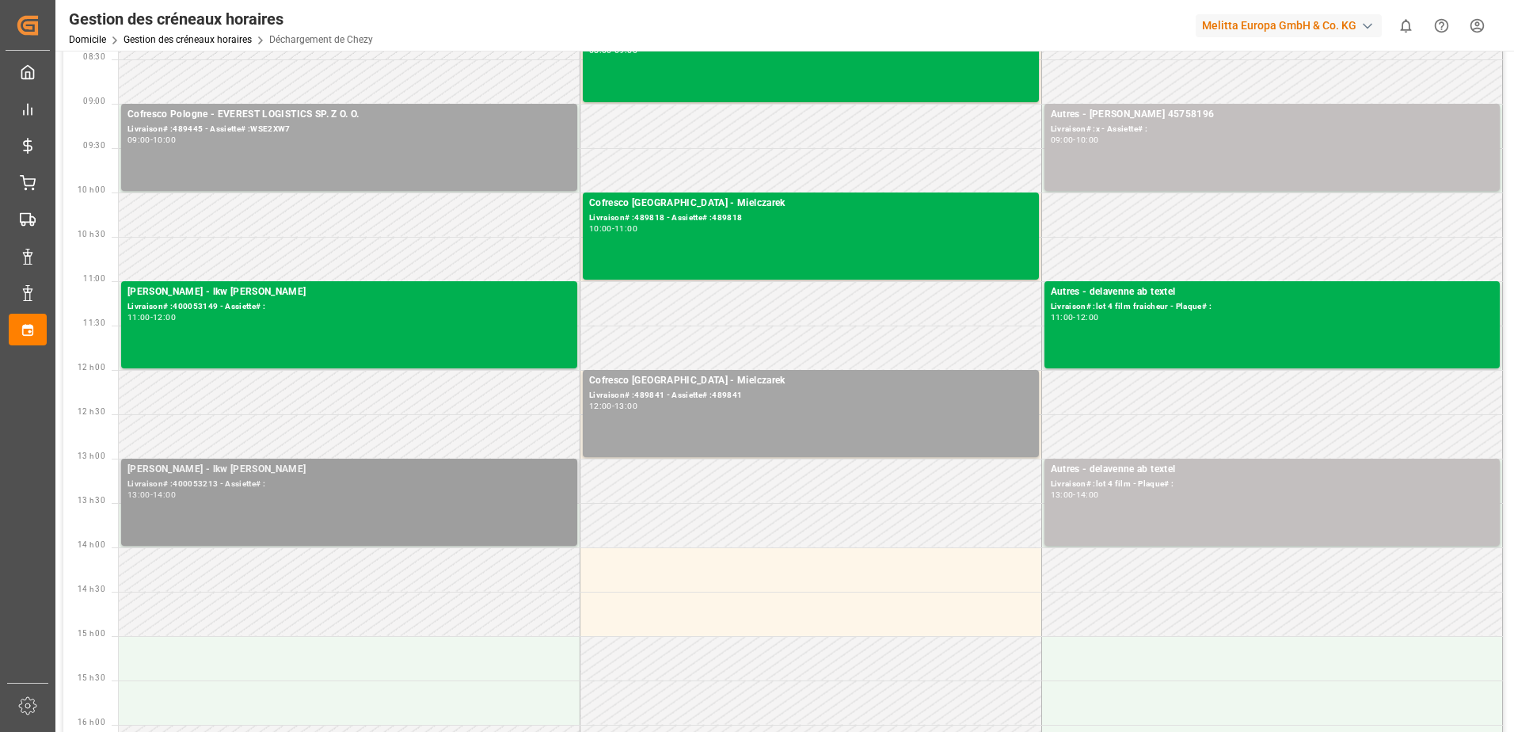
scroll to position [158, 0]
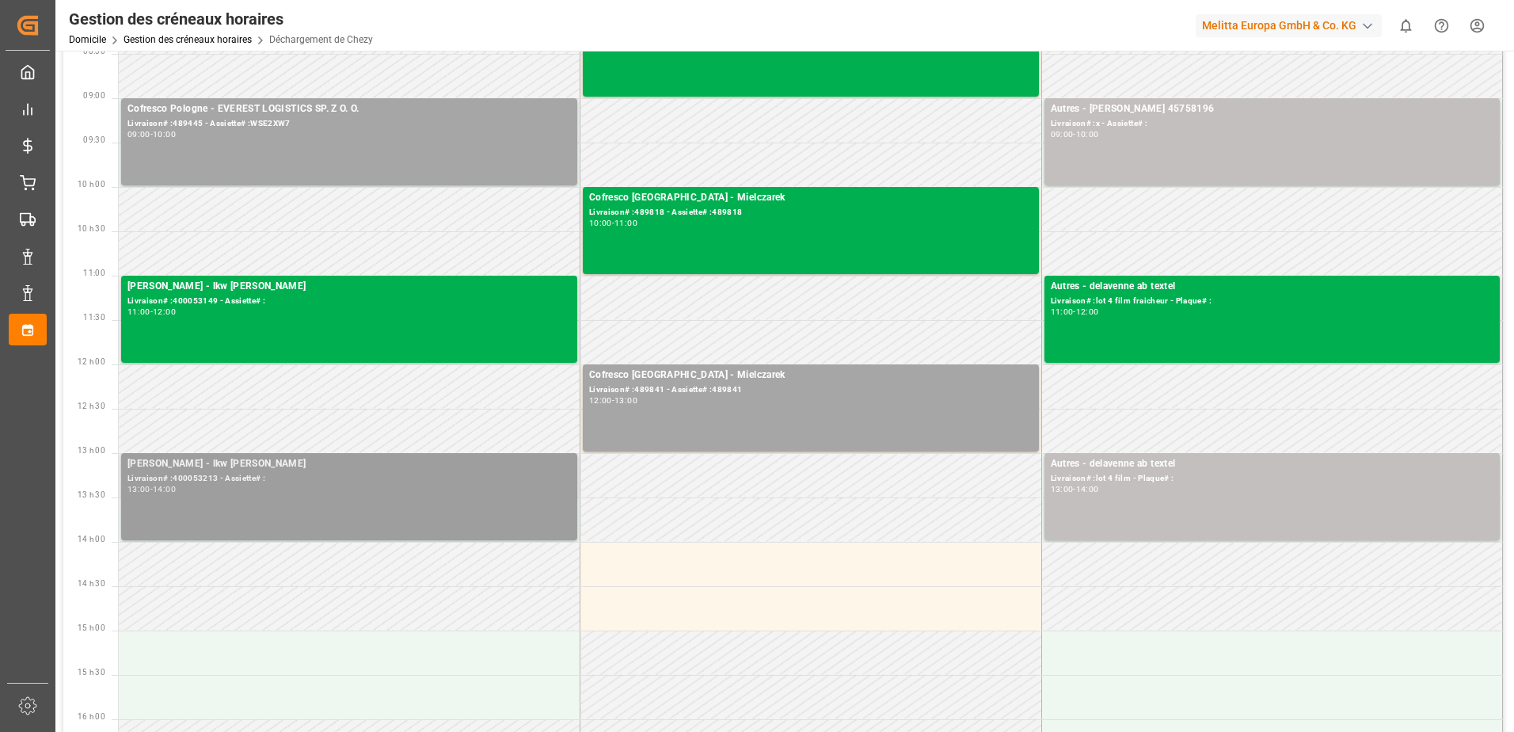
click at [408, 520] on div "[PERSON_NAME] - lkw [PERSON_NAME]# :400053213 - Assiette# : 13:00 - 14:00" at bounding box center [348, 496] width 443 height 81
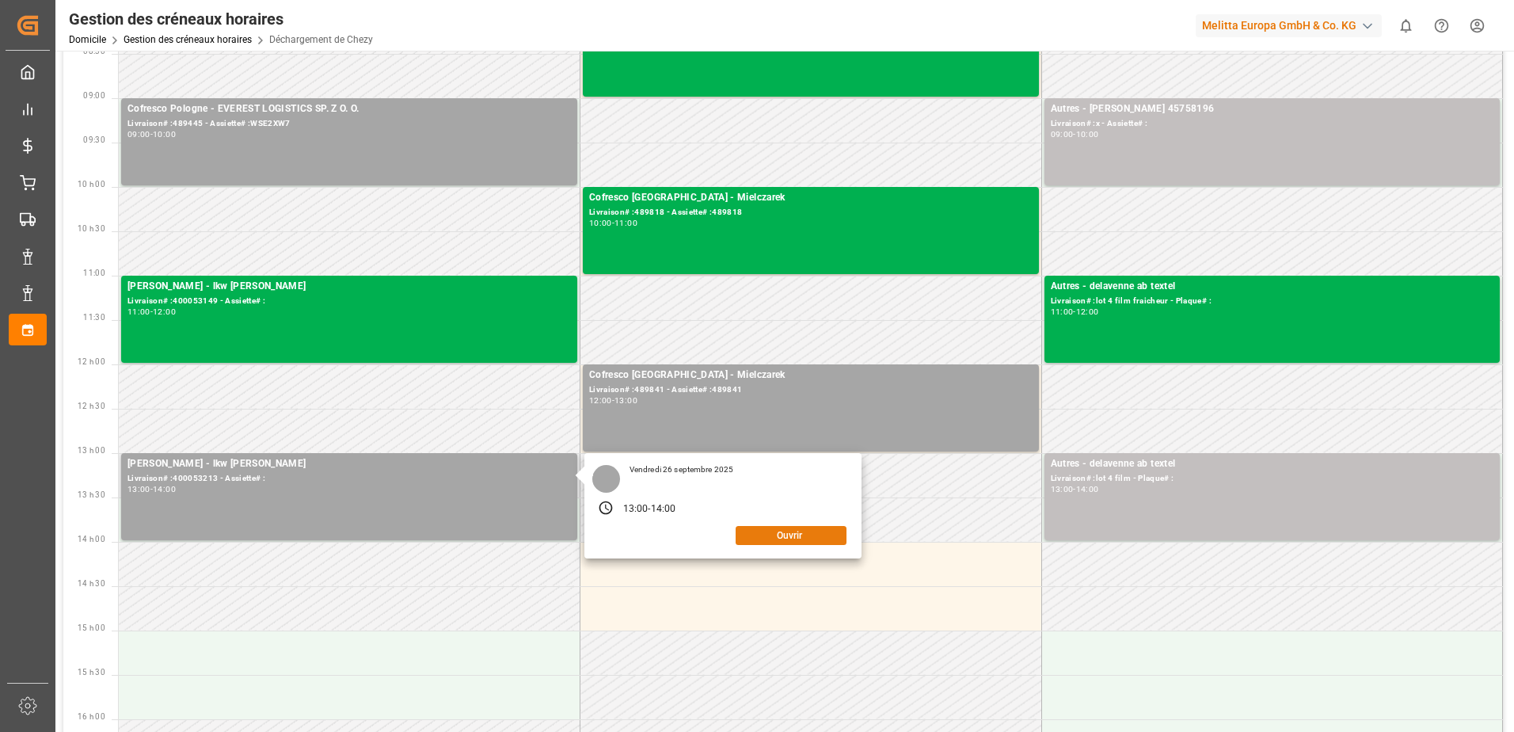
click at [791, 538] on button "Ouvrir" at bounding box center [791, 535] width 111 height 19
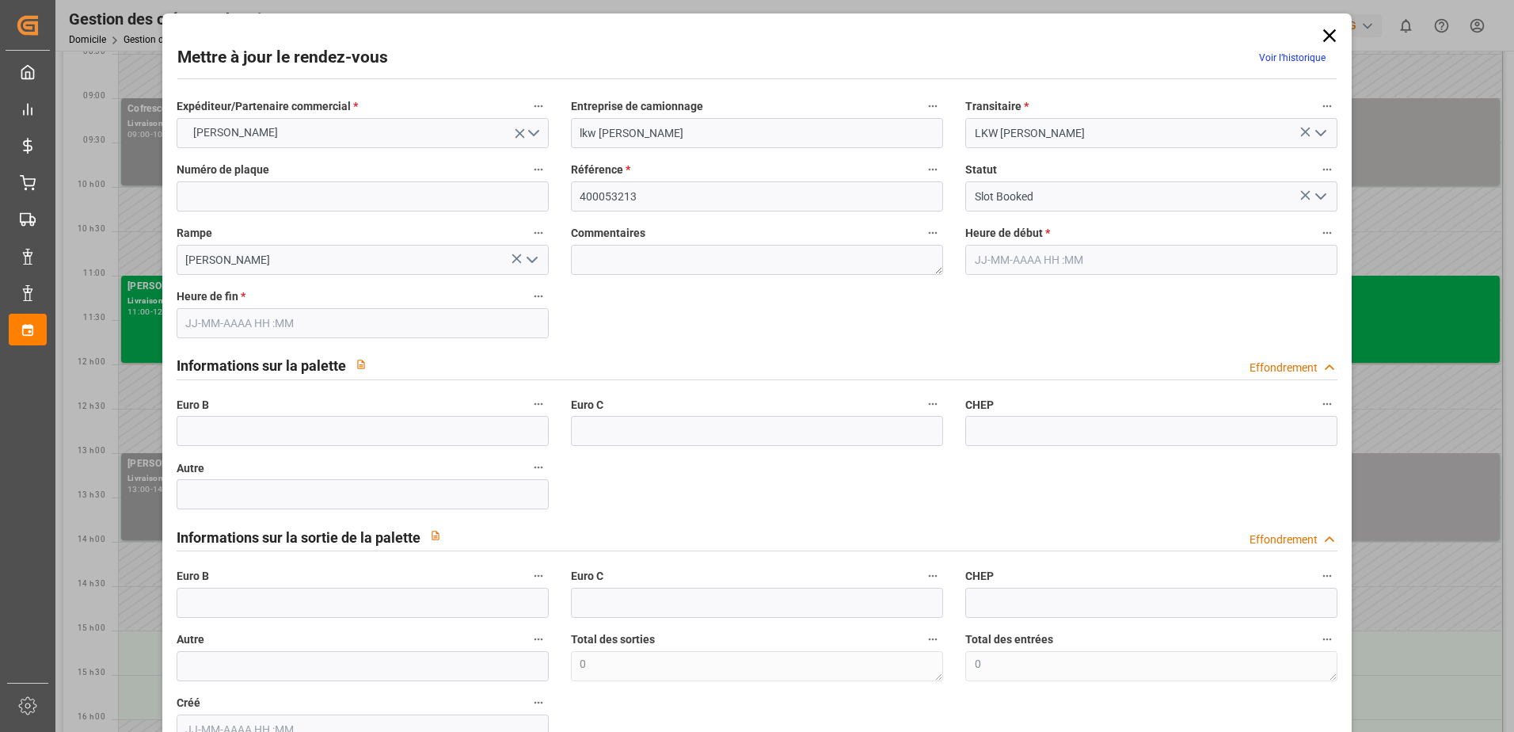
type input "[DATE] 13:00"
type input "[DATE] 14:00"
type input "[DATE] 13:46"
click at [1320, 205] on icon "Ouvrir le menu" at bounding box center [1320, 196] width 19 height 19
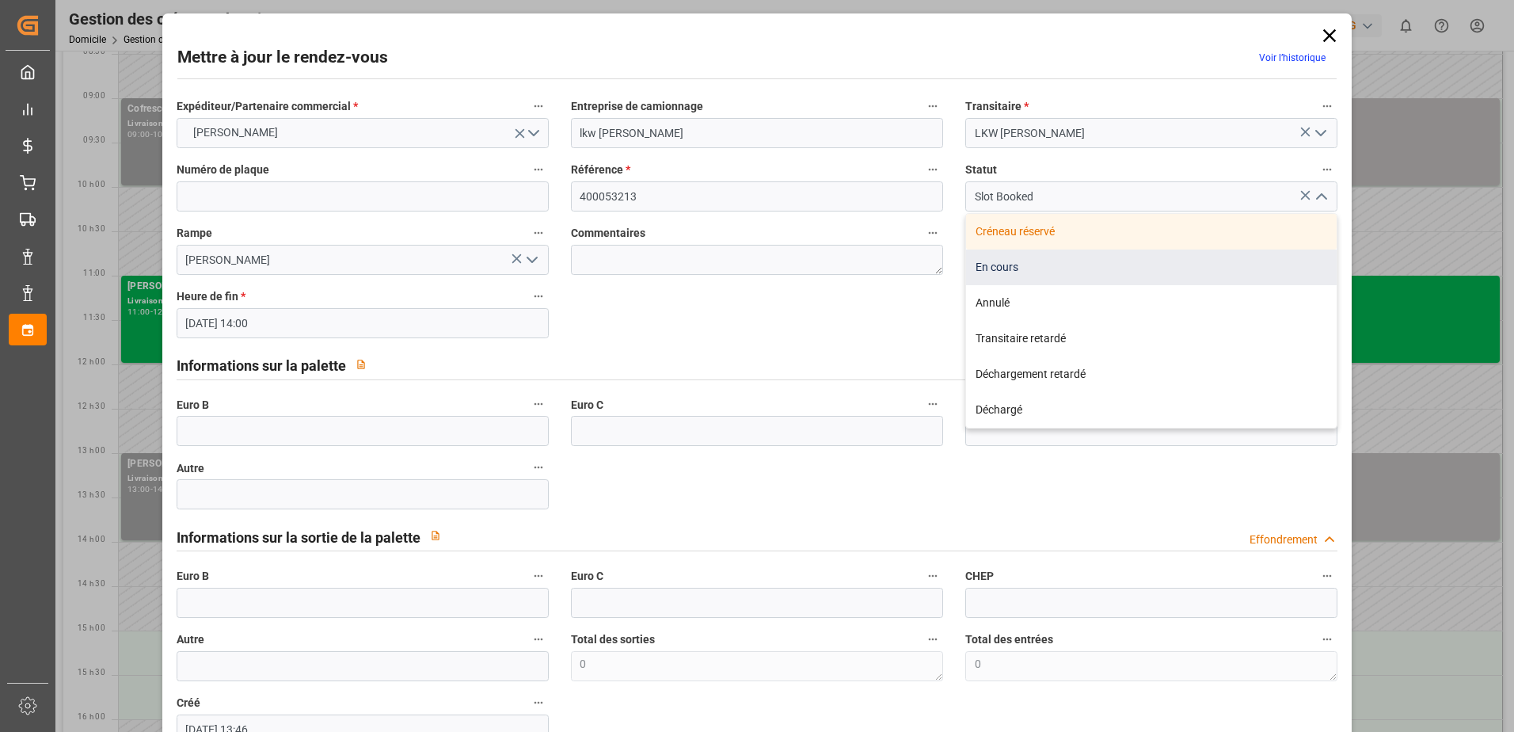
click at [998, 266] on div "En cours" at bounding box center [1151, 267] width 371 height 36
type input "In Progress"
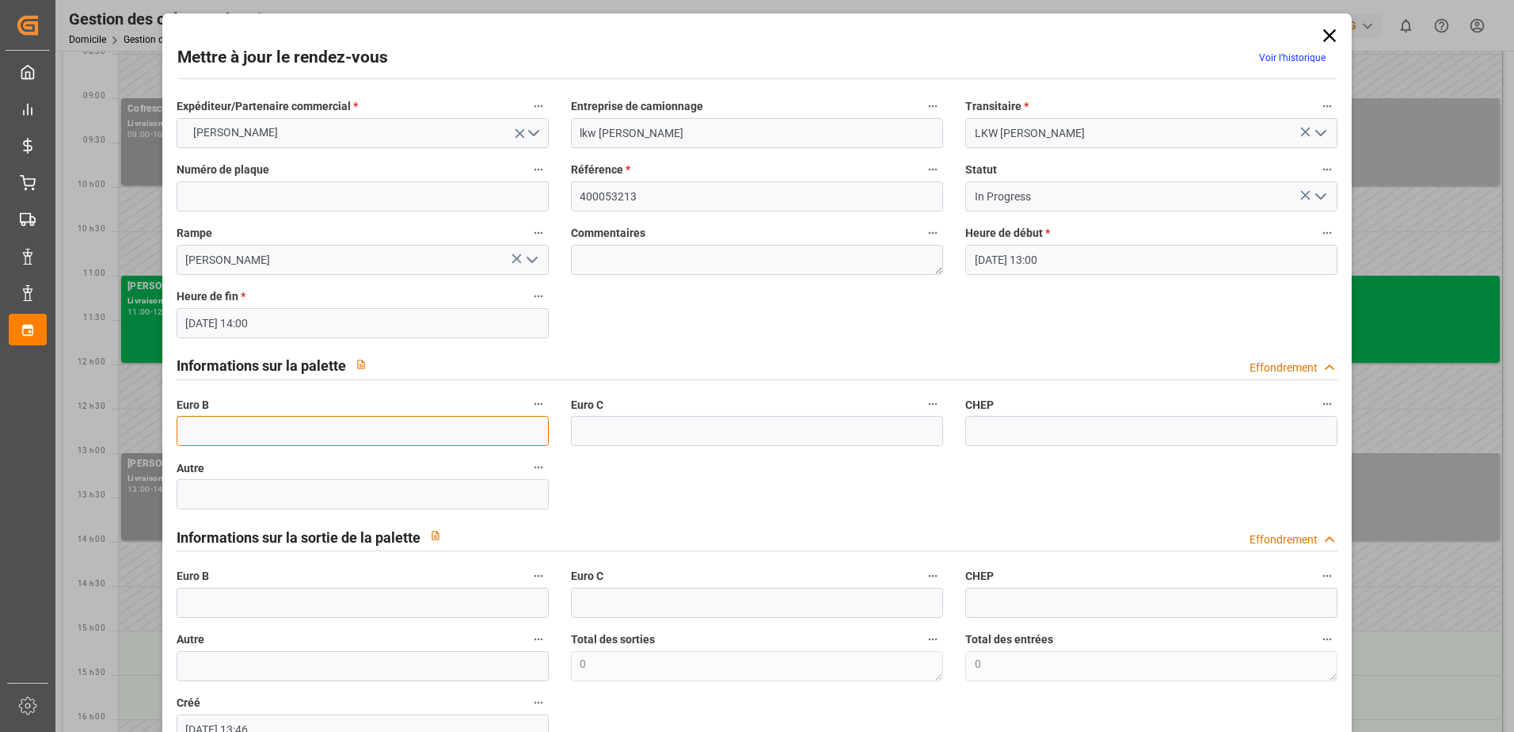
click at [257, 431] on input "text" at bounding box center [363, 431] width 372 height 30
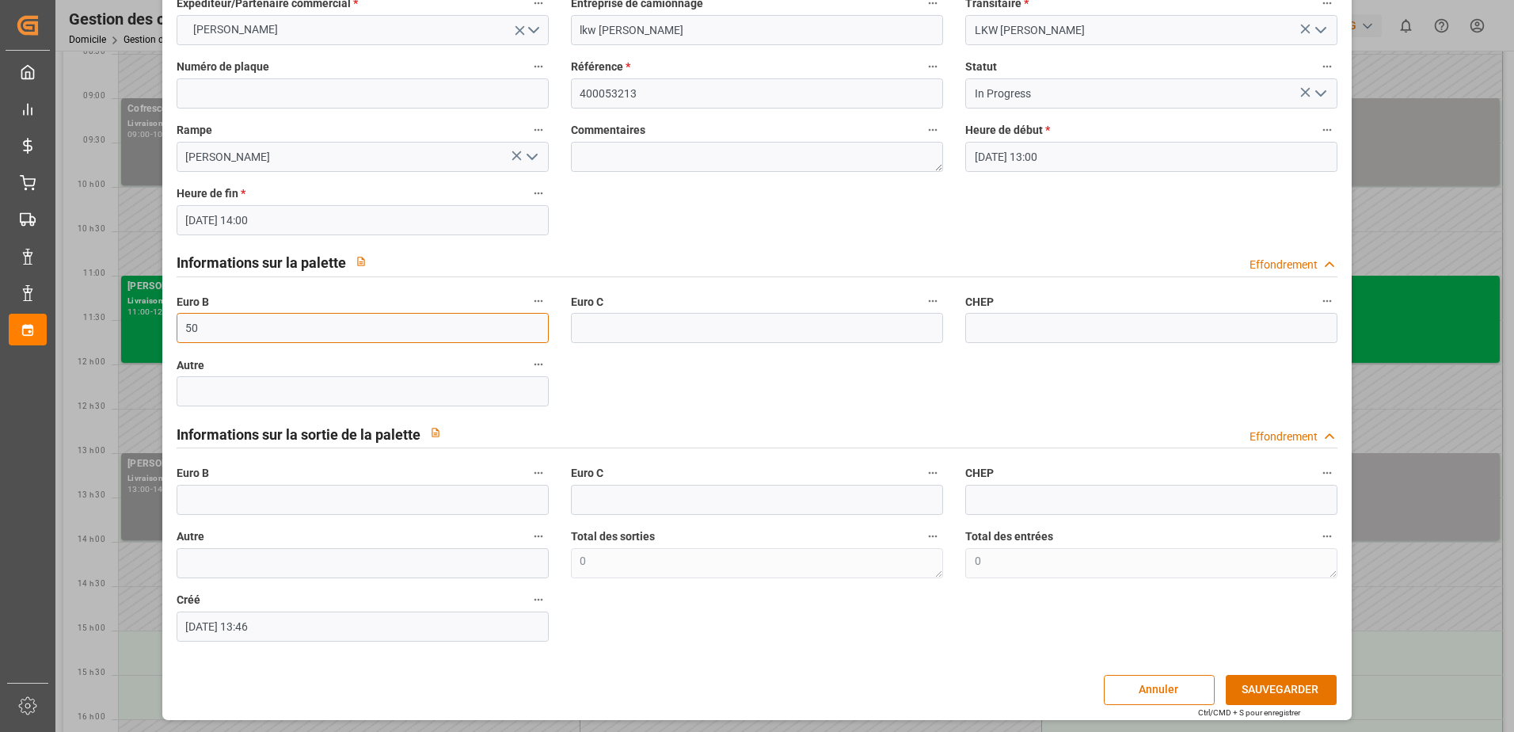
scroll to position [105, 0]
type input "50"
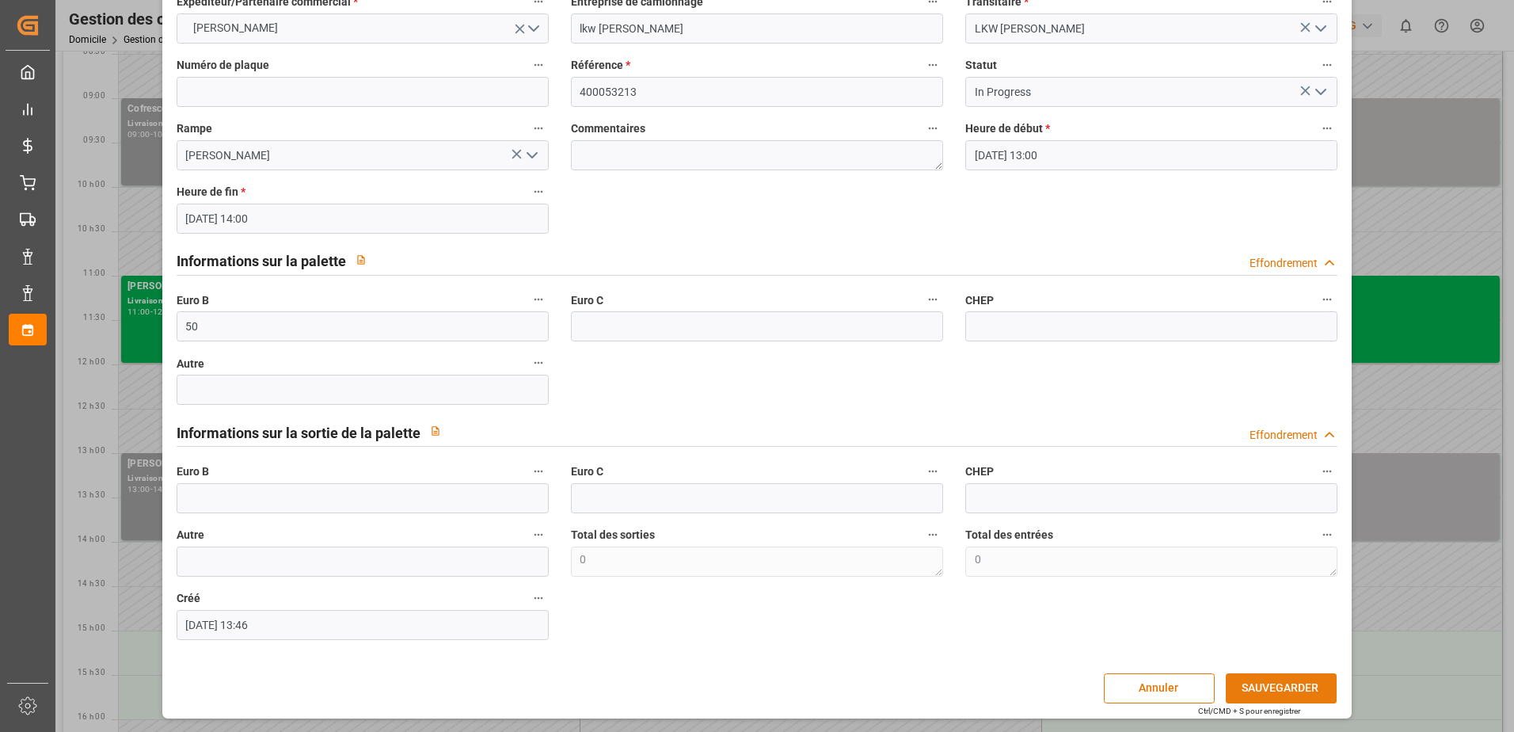
click at [1242, 674] on button "SAUVEGARDER" at bounding box center [1281, 688] width 111 height 30
